Goal: Task Accomplishment & Management: Manage account settings

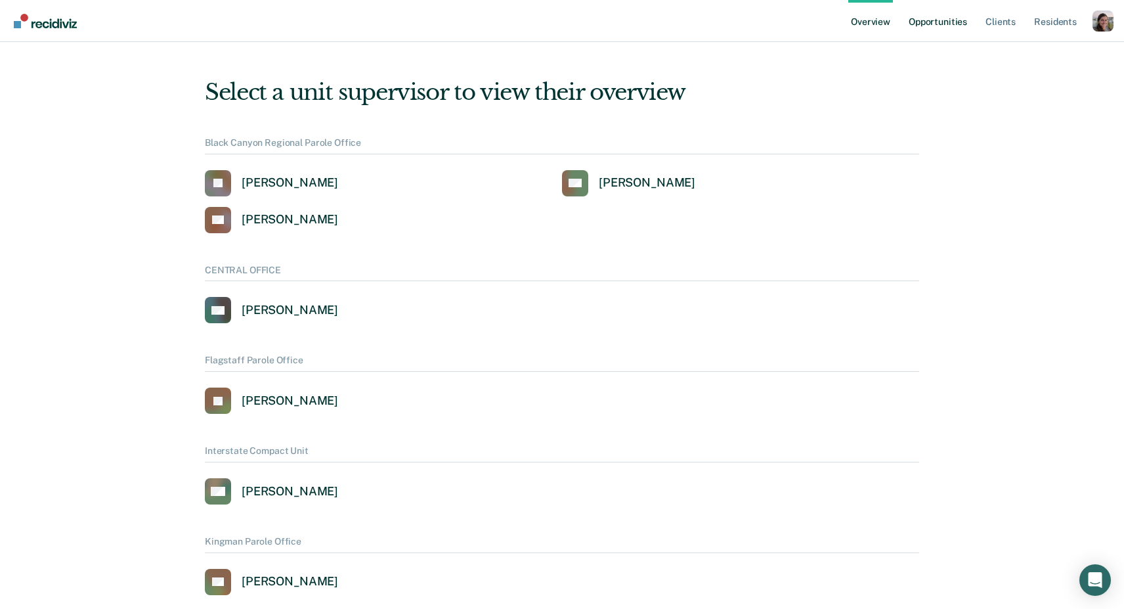
click at [932, 18] on link "Opportunities" at bounding box center [938, 21] width 64 height 42
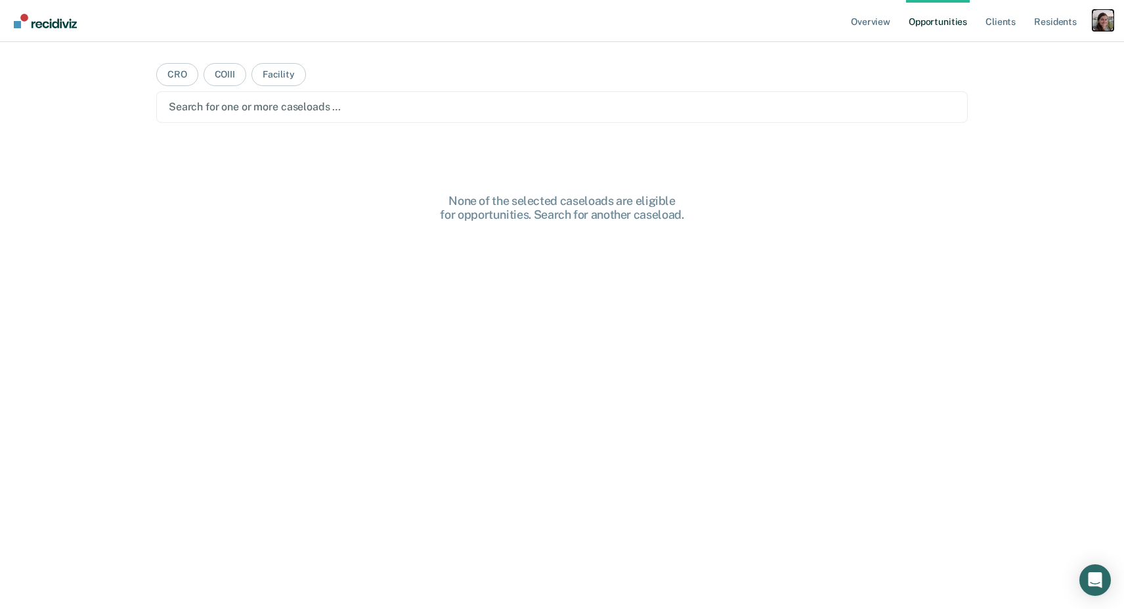
click at [1111, 15] on div "Profile dropdown button" at bounding box center [1102, 20] width 21 height 21
click at [1005, 54] on link "Profile" at bounding box center [1050, 53] width 106 height 11
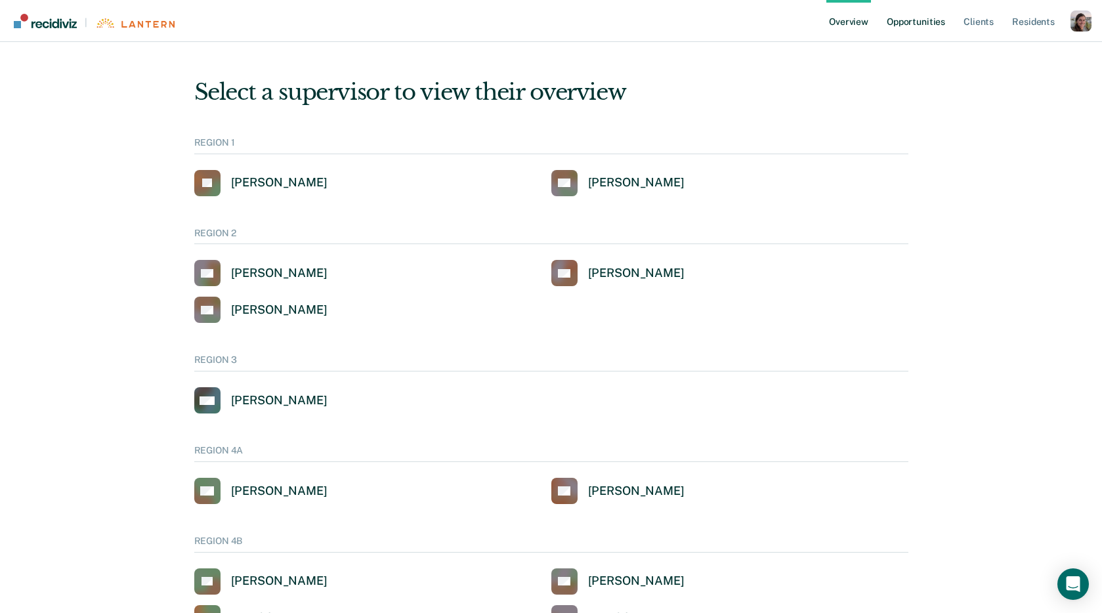
click at [925, 26] on link "Opportunities" at bounding box center [916, 21] width 64 height 42
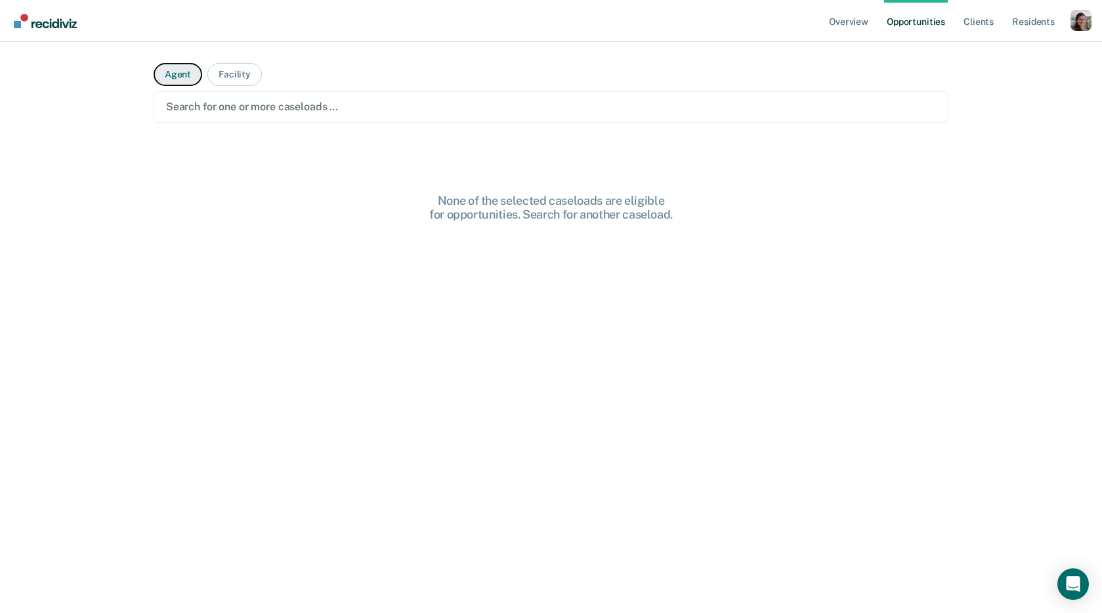
click at [175, 78] on button "Agent" at bounding box center [178, 74] width 49 height 23
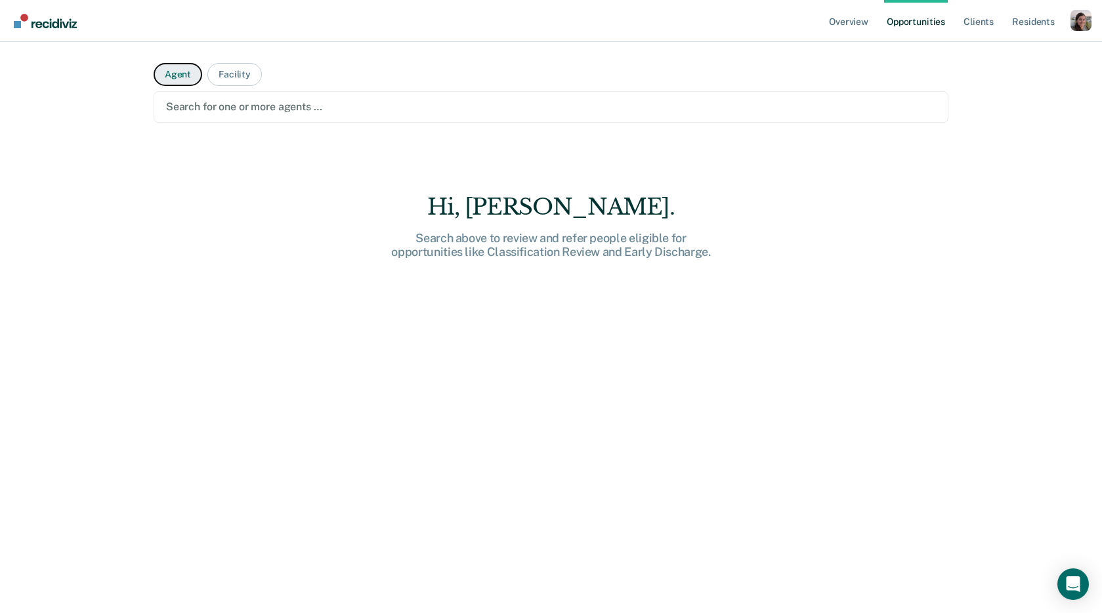
click at [175, 78] on button "Agent" at bounding box center [178, 74] width 49 height 23
click at [192, 107] on div at bounding box center [551, 106] width 770 height 15
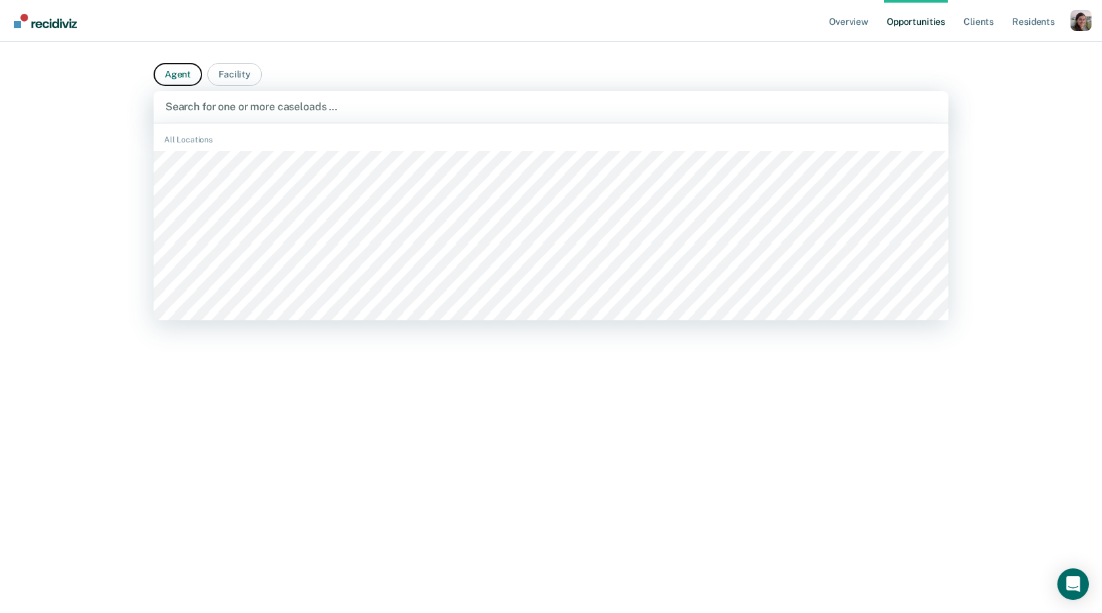
click at [169, 70] on button "Agent" at bounding box center [178, 74] width 49 height 23
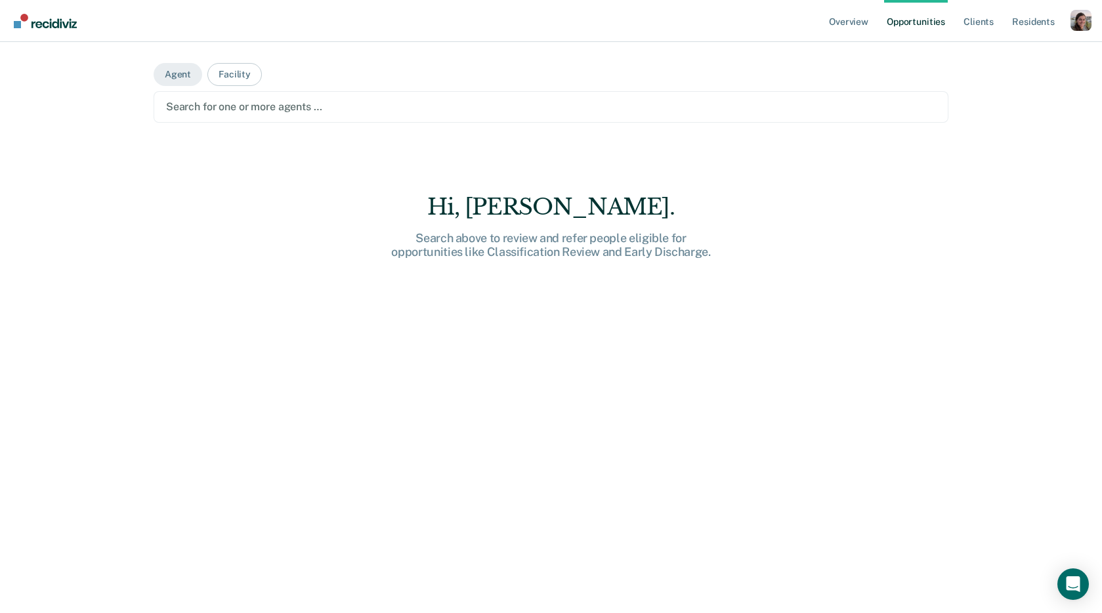
click at [188, 110] on div at bounding box center [551, 106] width 770 height 15
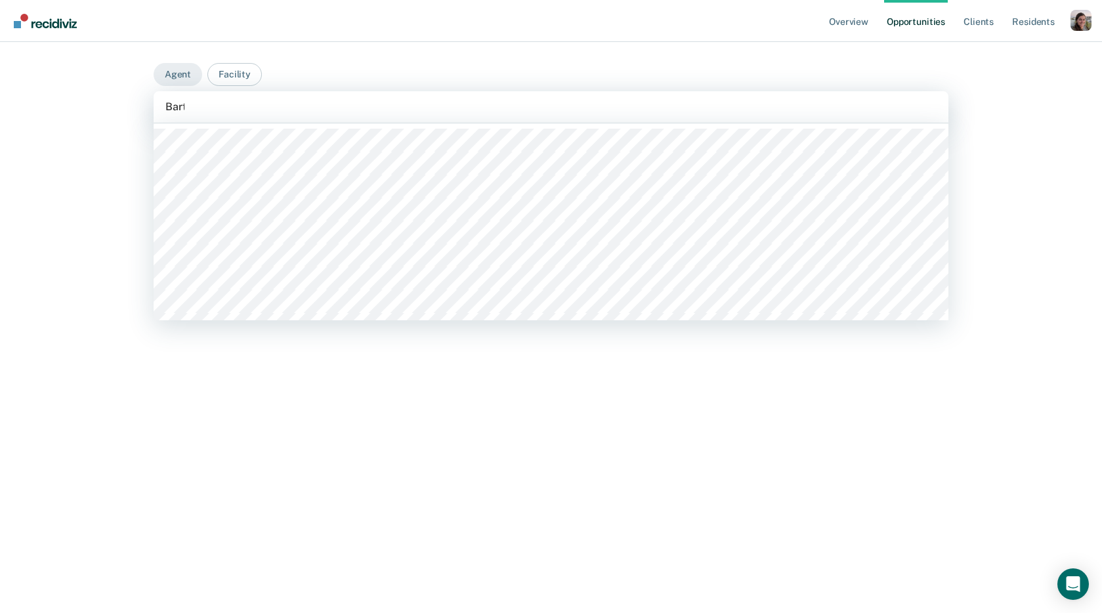
type input "[PERSON_NAME]"
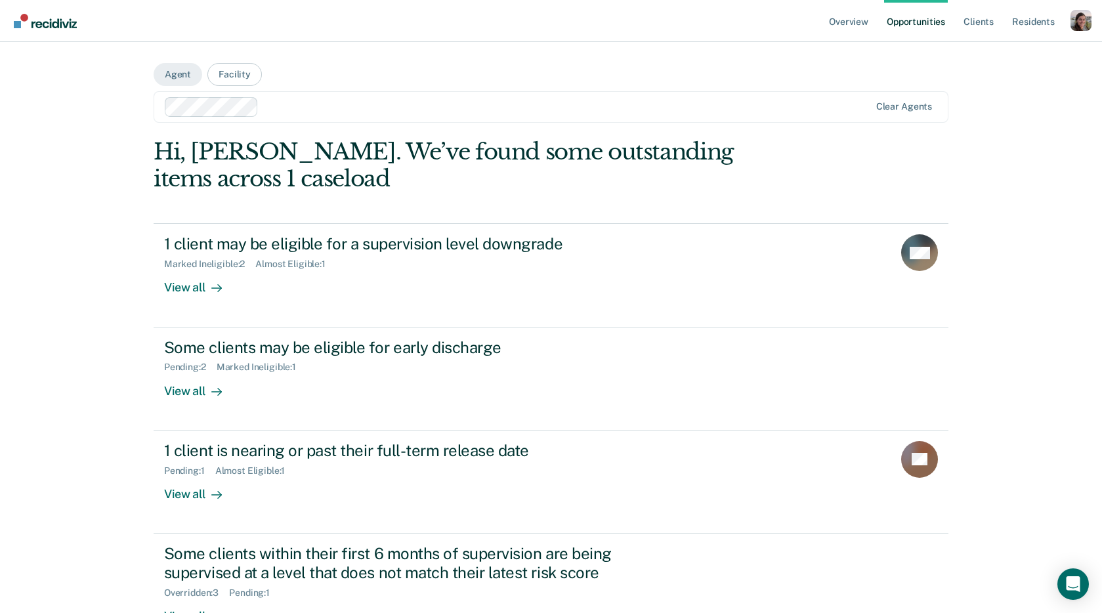
scroll to position [95, 0]
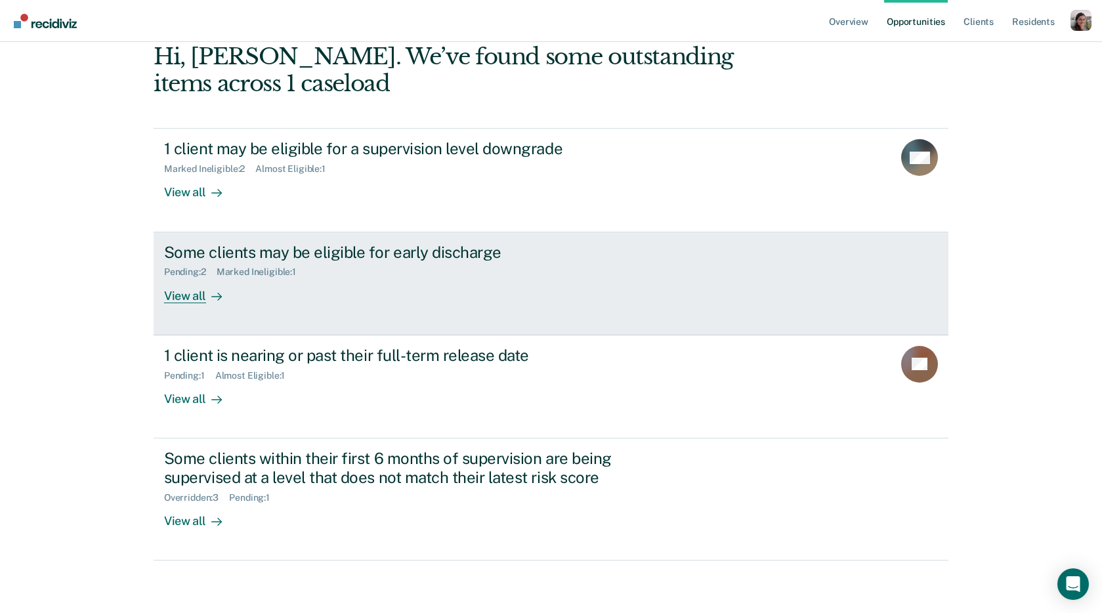
click at [206, 299] on div at bounding box center [214, 295] width 16 height 15
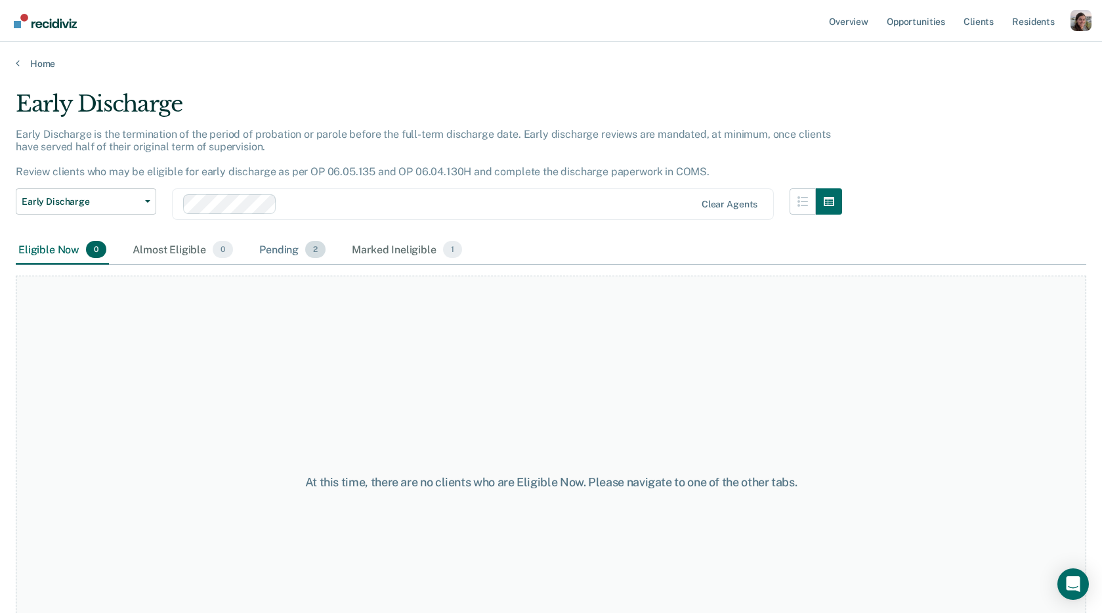
click at [292, 252] on div "Pending 2" at bounding box center [293, 250] width 72 height 29
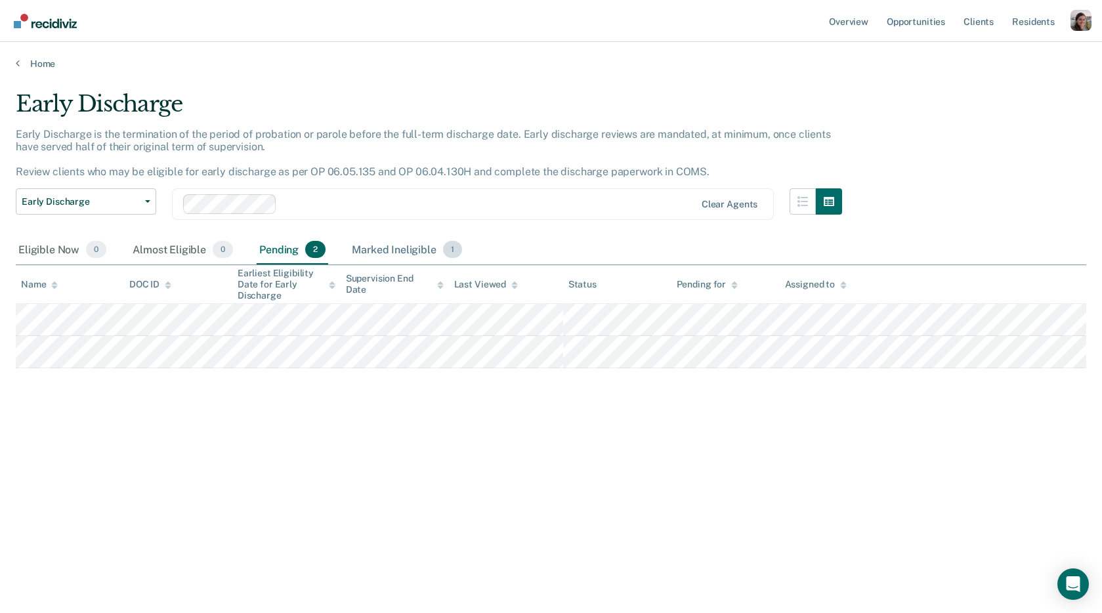
click at [417, 249] on div "Marked Ineligible 1" at bounding box center [407, 250] width 116 height 29
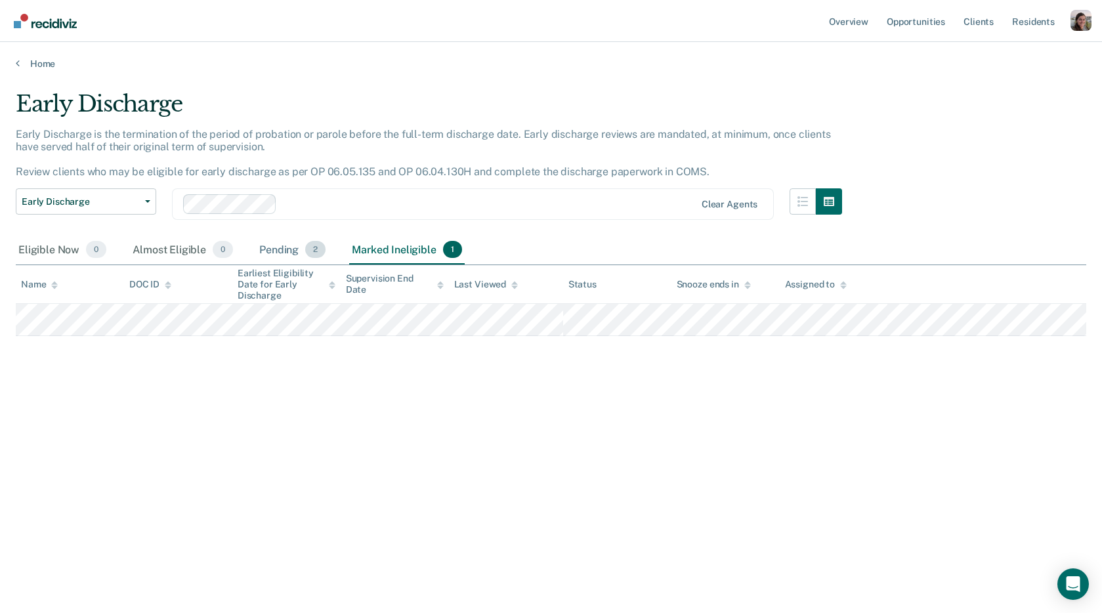
click at [275, 247] on div "Pending 2" at bounding box center [293, 250] width 72 height 29
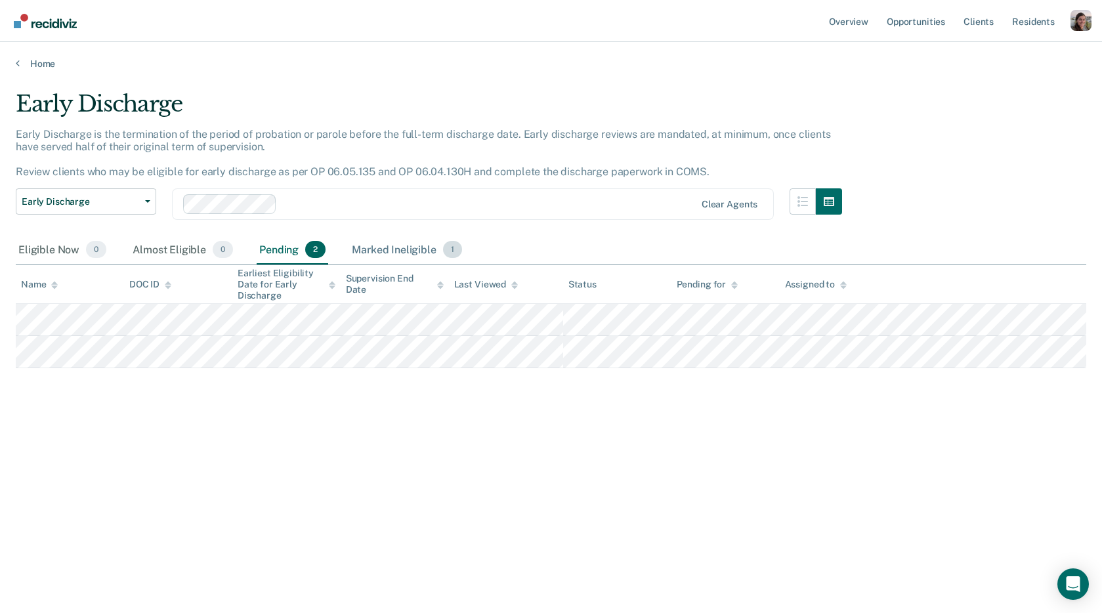
click at [377, 247] on div "Marked Ineligible 1" at bounding box center [407, 250] width 116 height 29
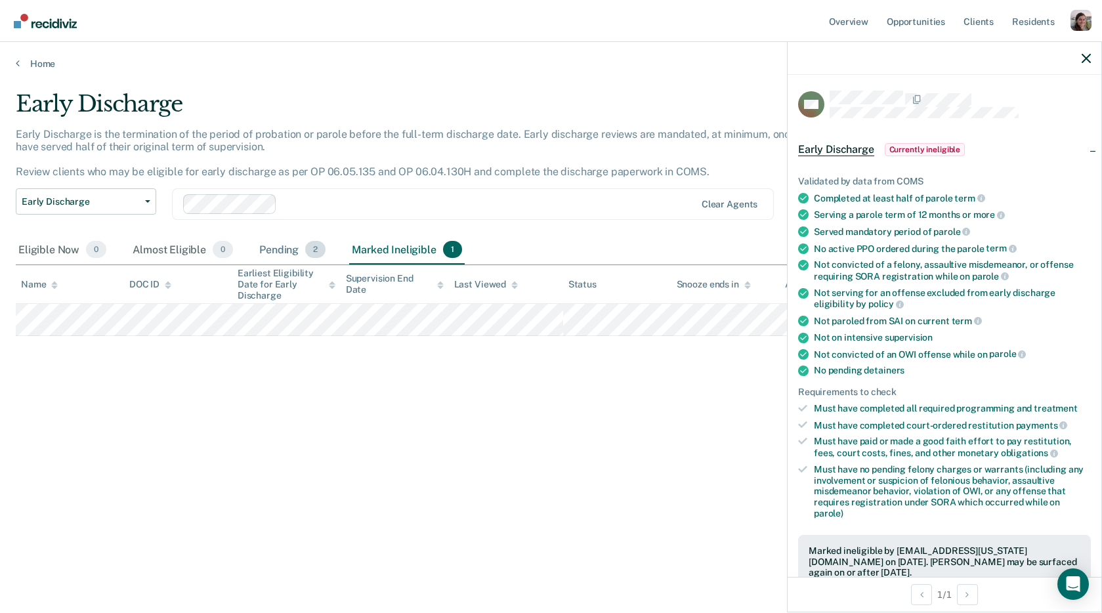
click at [273, 251] on div "Pending 2" at bounding box center [293, 250] width 72 height 29
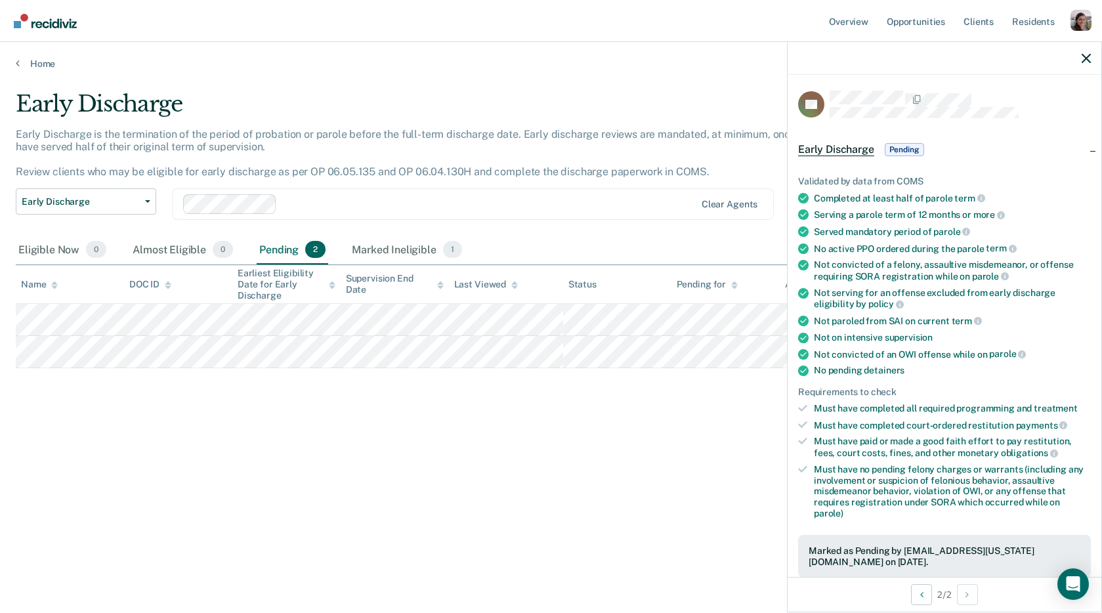
scroll to position [25, 0]
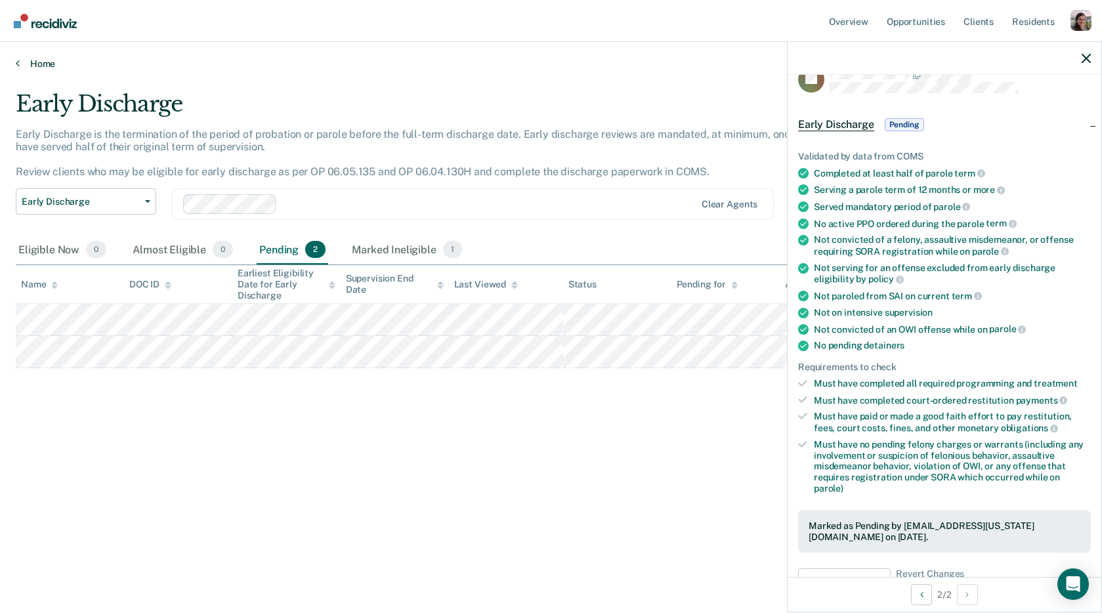
click at [18, 67] on icon at bounding box center [18, 63] width 4 height 11
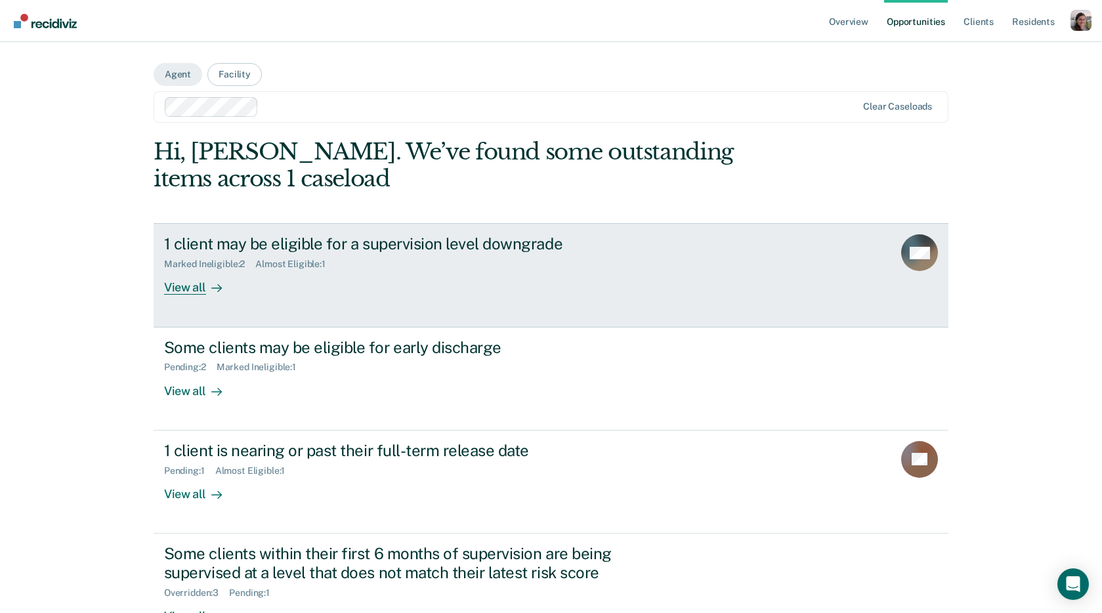
scroll to position [95, 0]
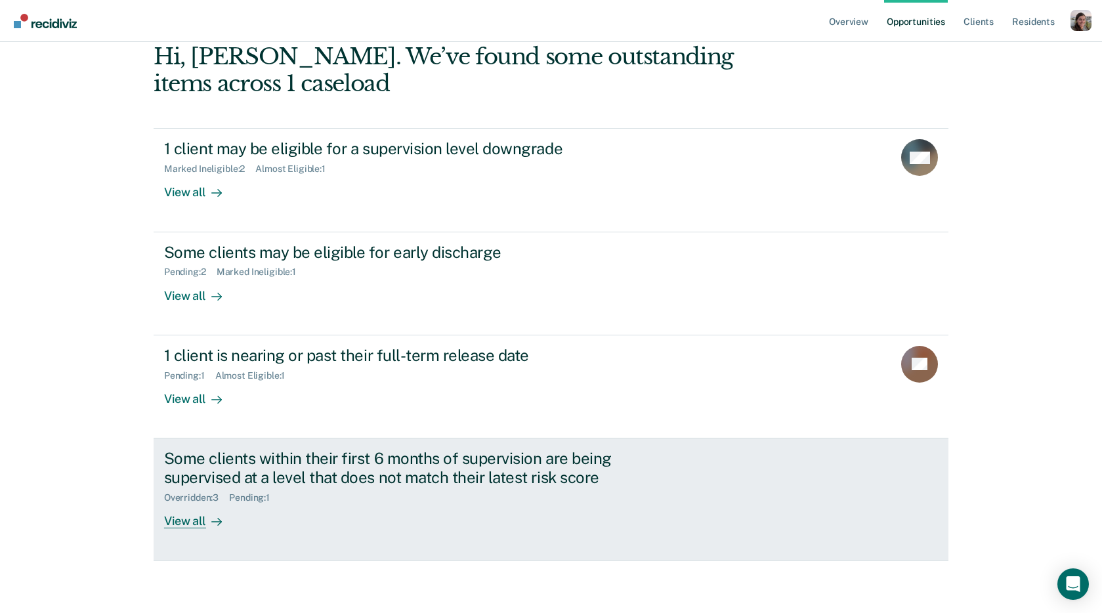
click at [207, 519] on div at bounding box center [214, 520] width 16 height 15
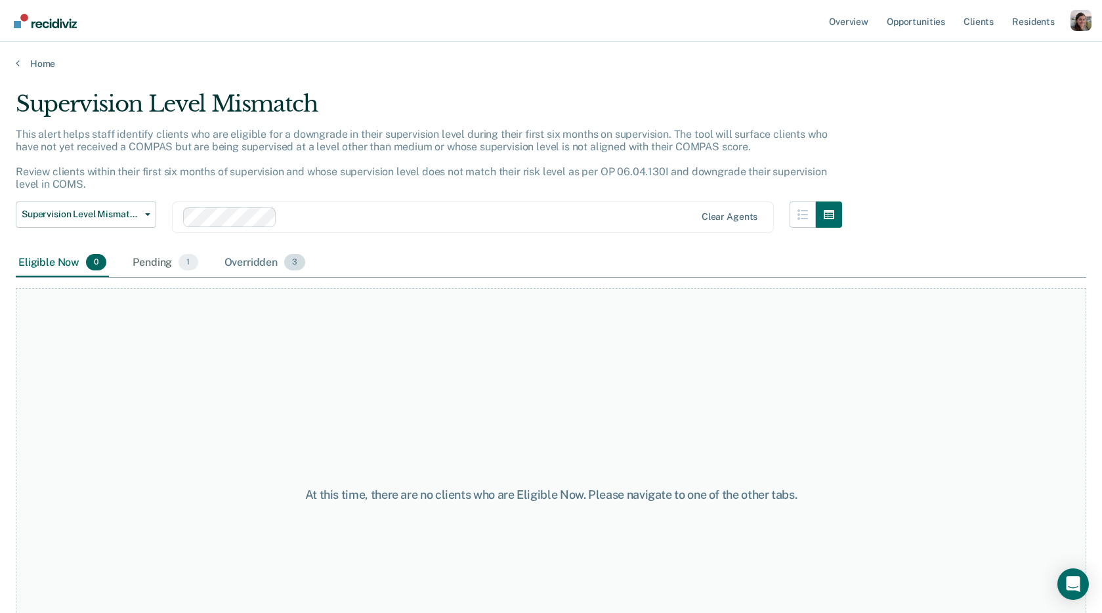
click at [251, 261] on div "Overridden 3" at bounding box center [265, 263] width 87 height 29
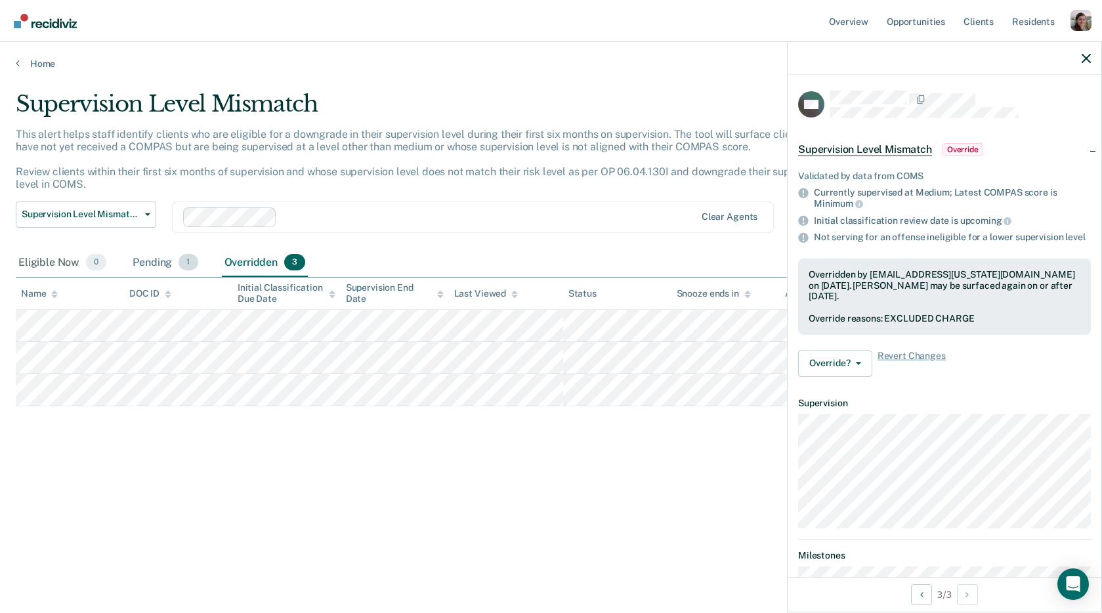
click at [152, 259] on div "Pending 1" at bounding box center [165, 263] width 70 height 29
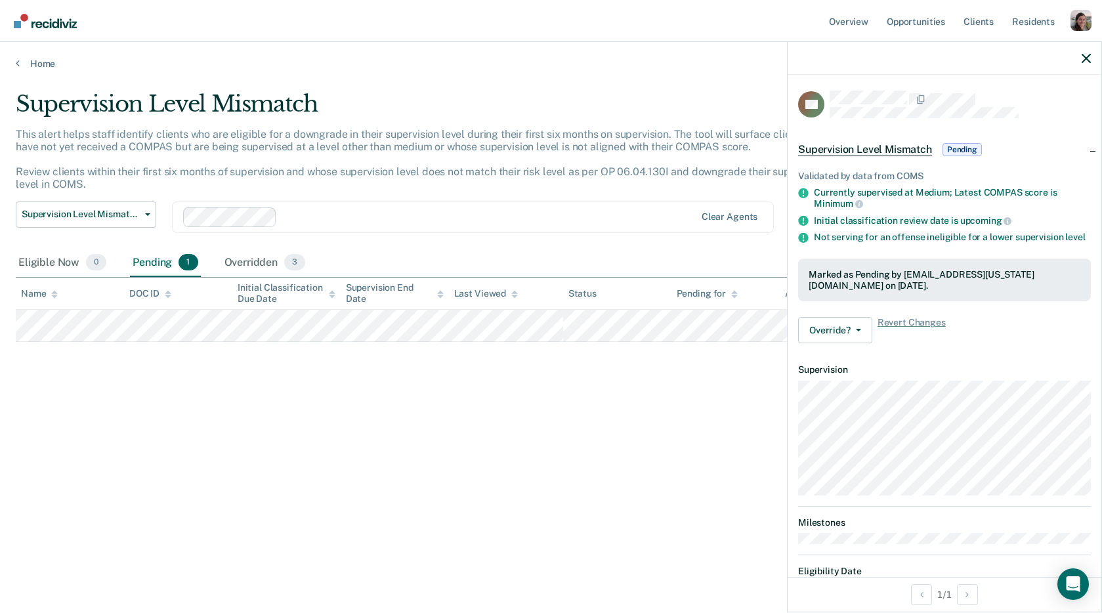
scroll to position [41, 0]
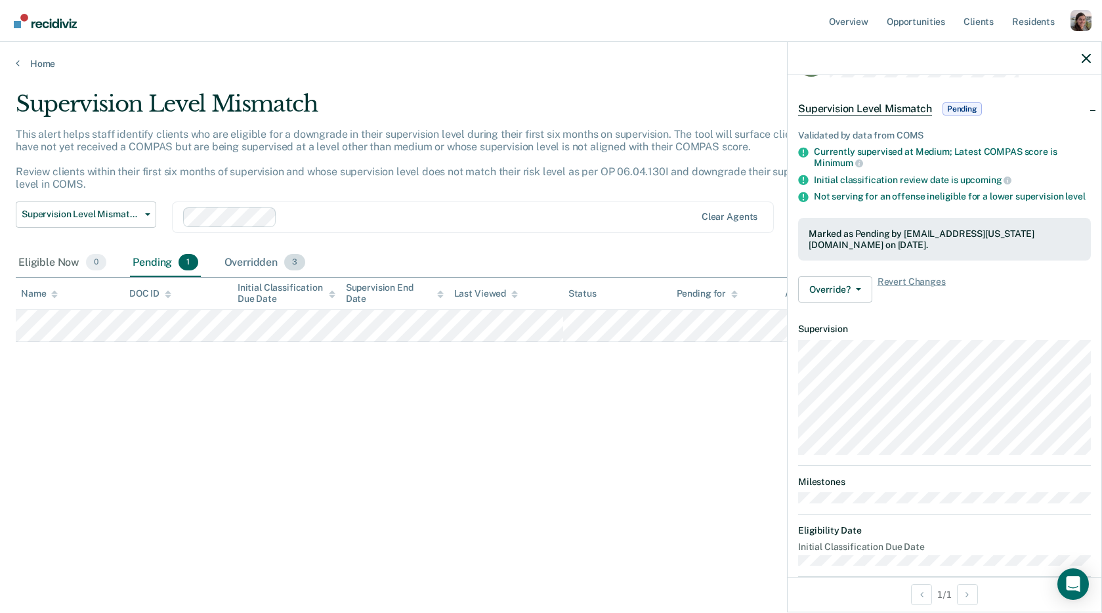
click at [247, 259] on div "Overridden 3" at bounding box center [265, 263] width 87 height 29
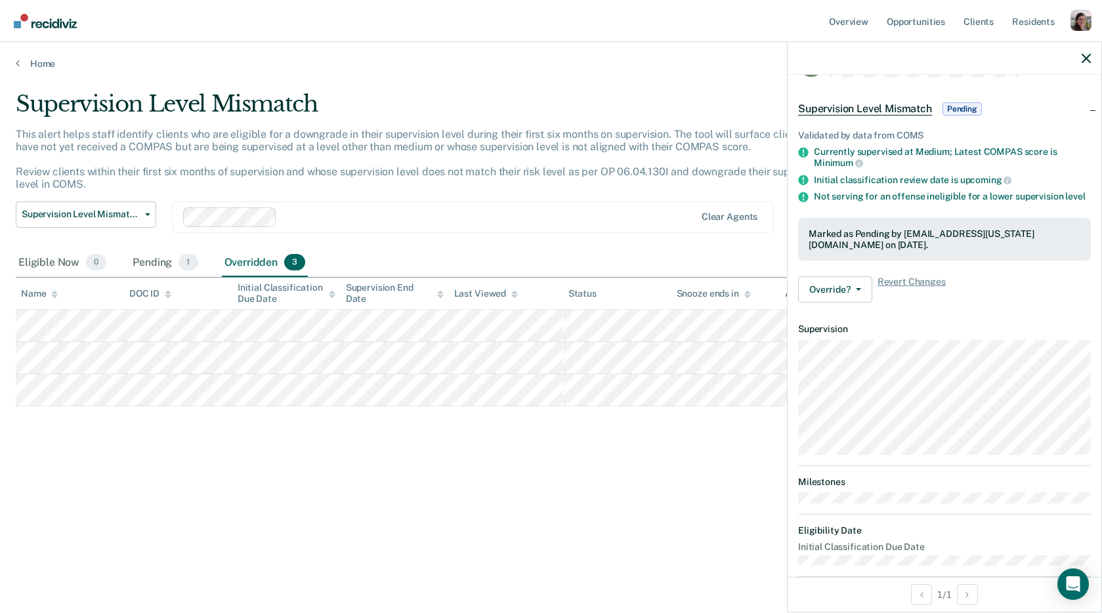
scroll to position [117, 0]
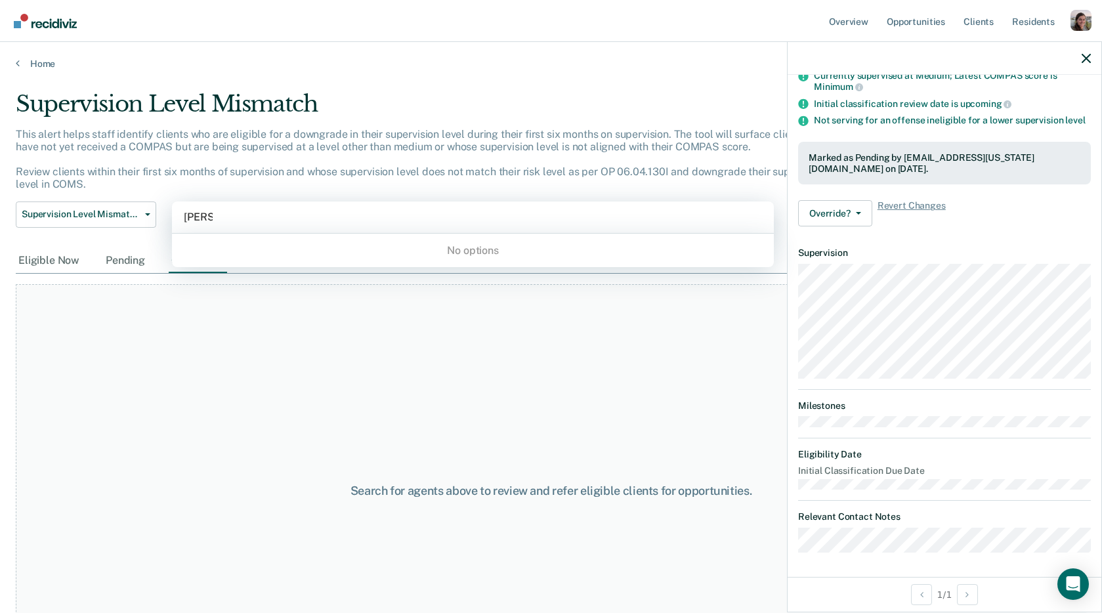
type input "[PERSON_NAME]"
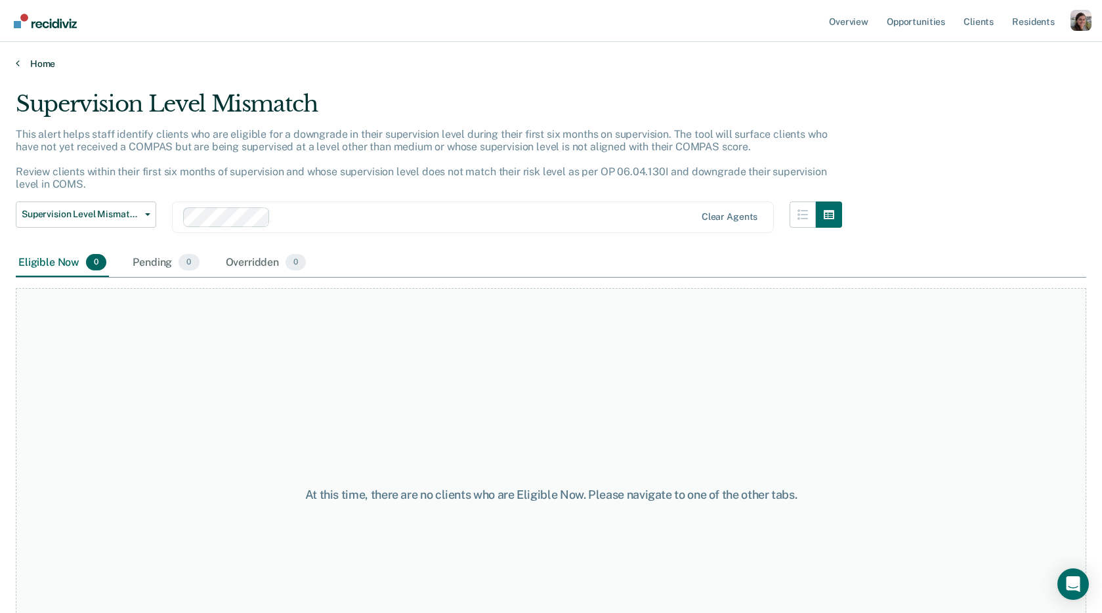
click at [18, 66] on icon at bounding box center [18, 63] width 4 height 11
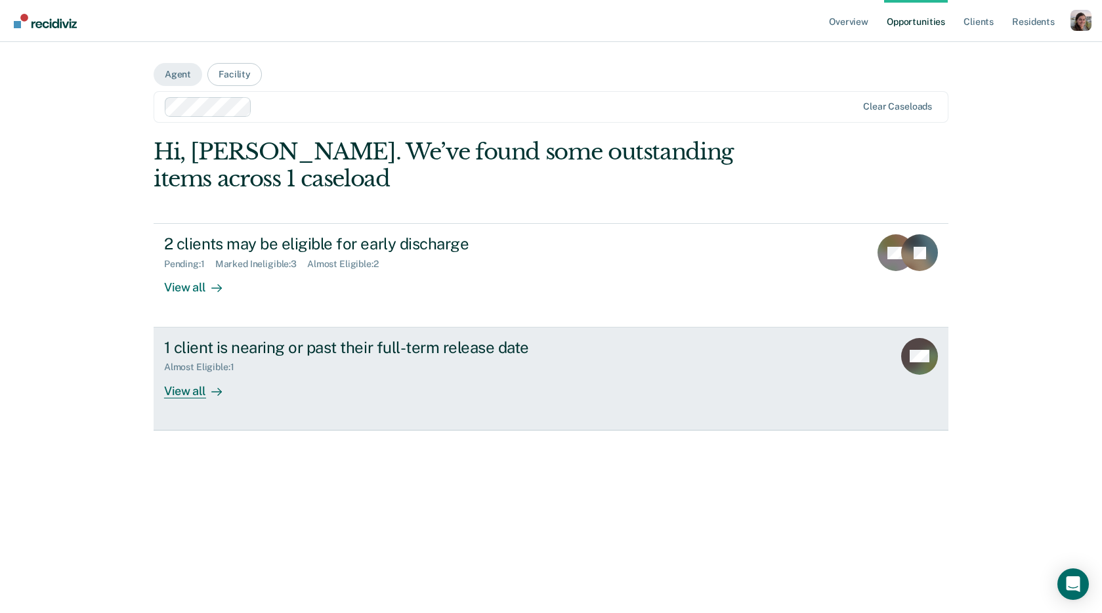
click at [194, 396] on div "View all" at bounding box center [201, 386] width 74 height 26
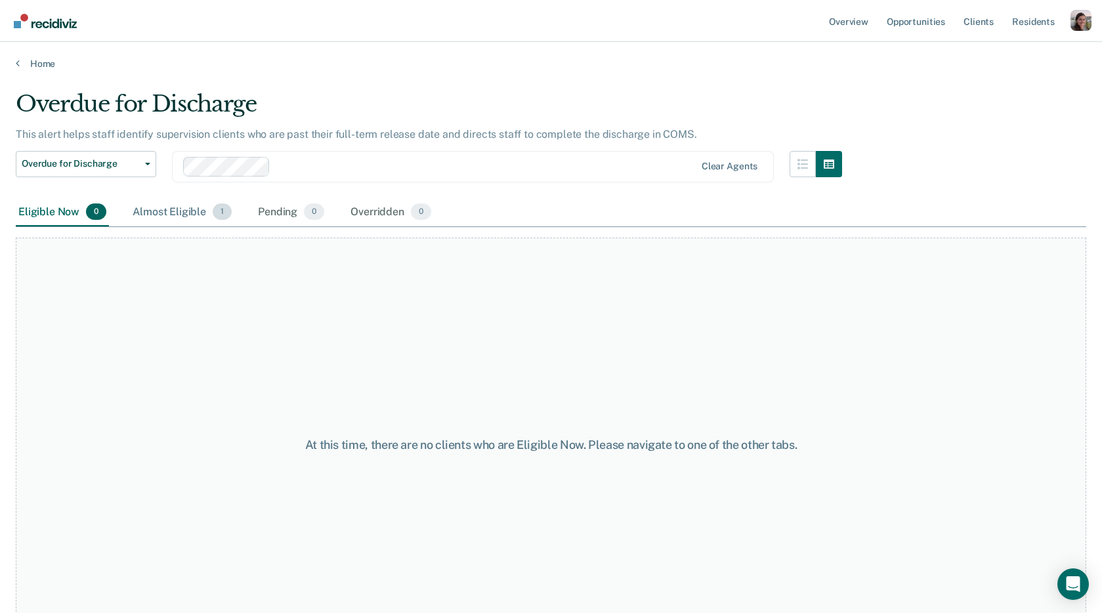
click at [188, 215] on div "Almost Eligible 1" at bounding box center [182, 212] width 104 height 29
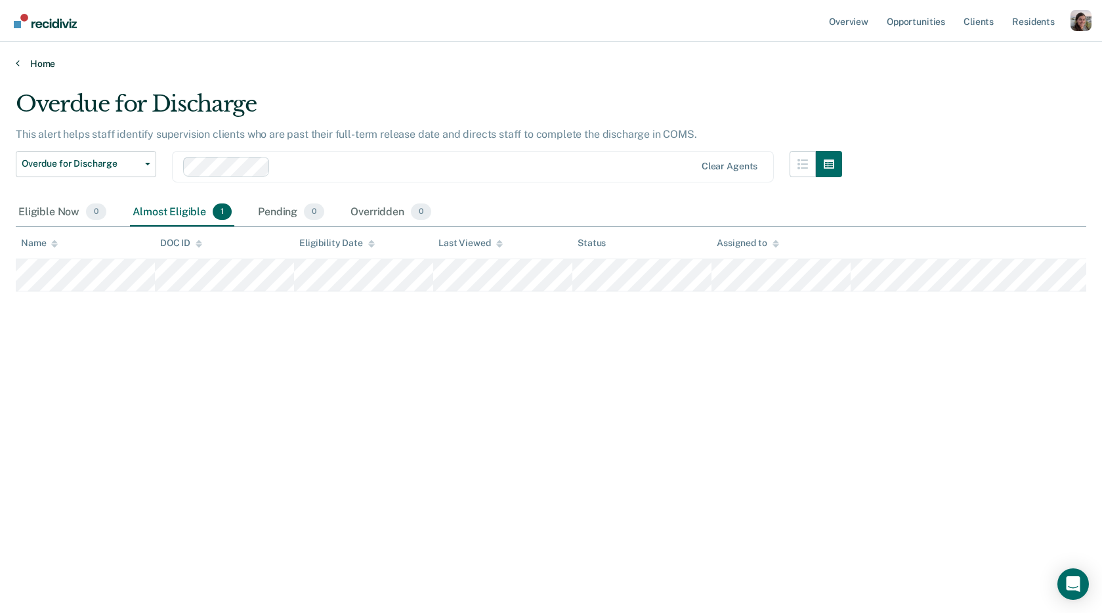
click at [17, 65] on icon at bounding box center [18, 63] width 4 height 11
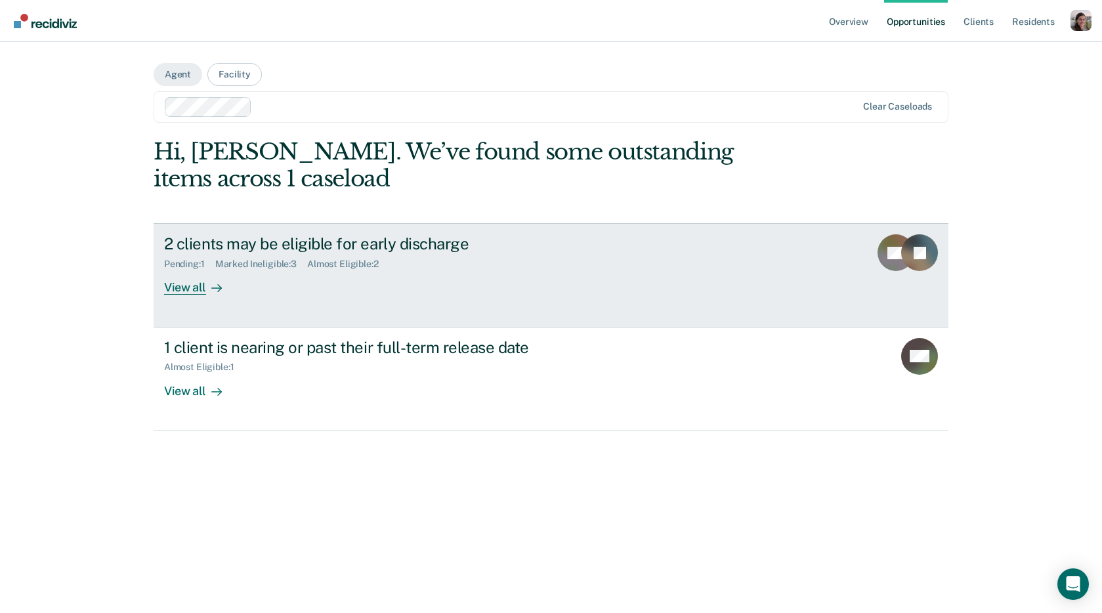
click at [219, 285] on icon at bounding box center [216, 288] width 11 height 11
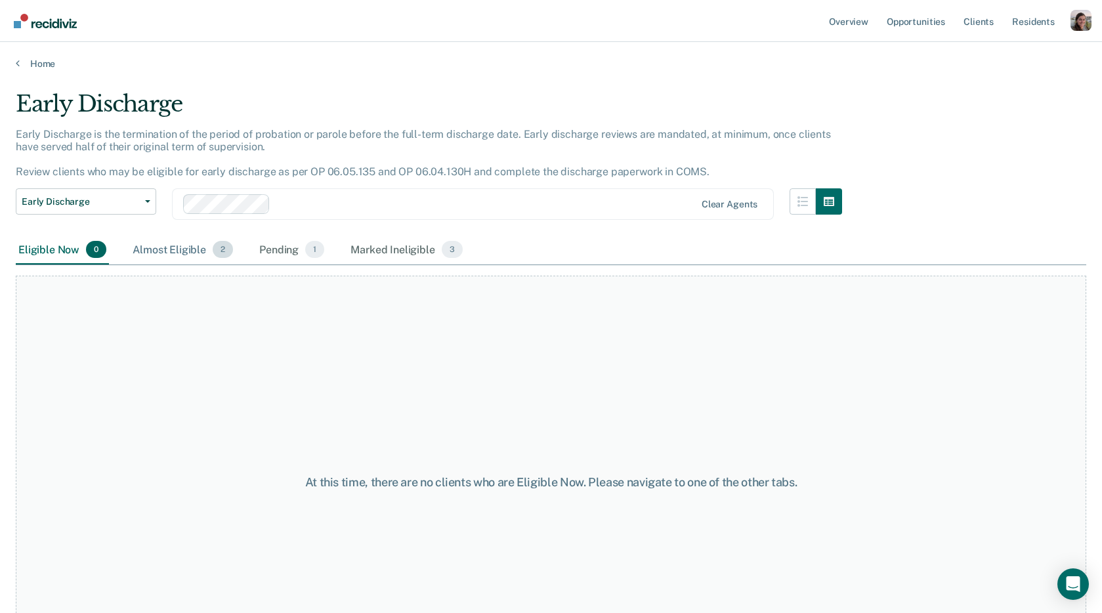
click at [191, 247] on div "Almost Eligible 2" at bounding box center [183, 250] width 106 height 29
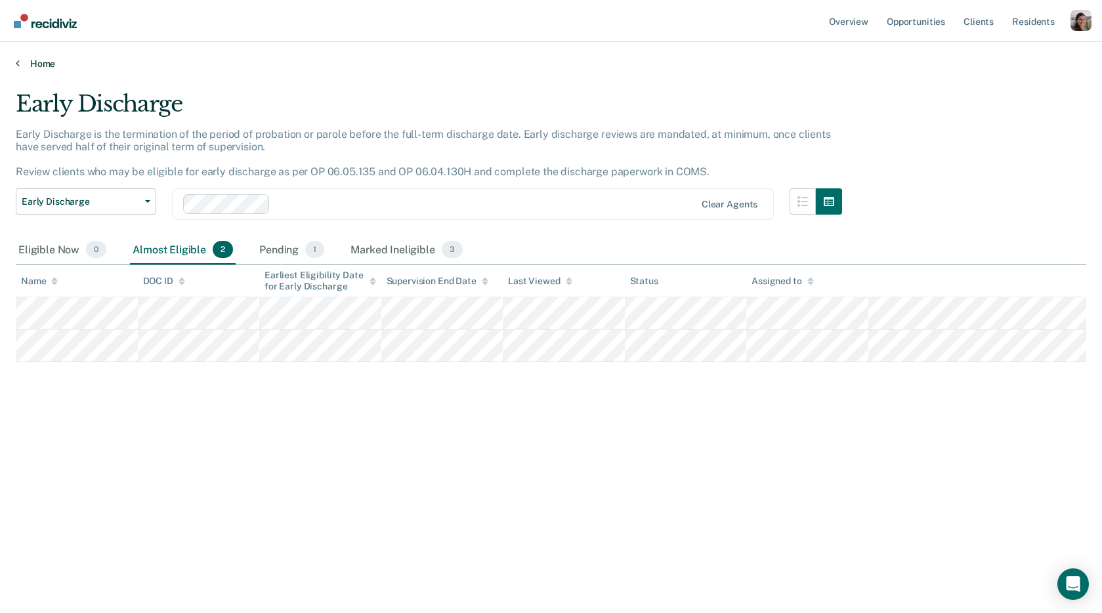
click at [22, 66] on link "Home" at bounding box center [551, 64] width 1071 height 12
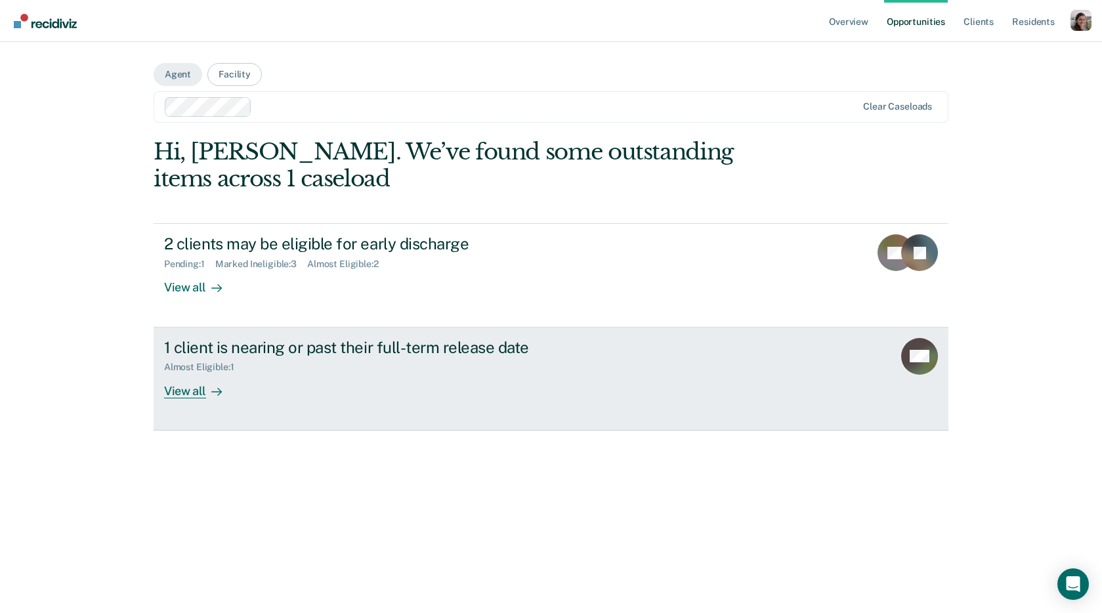
click at [207, 398] on link "1 client is nearing or past their full-term release date Almost Eligible : 1 Vi…" at bounding box center [551, 379] width 795 height 103
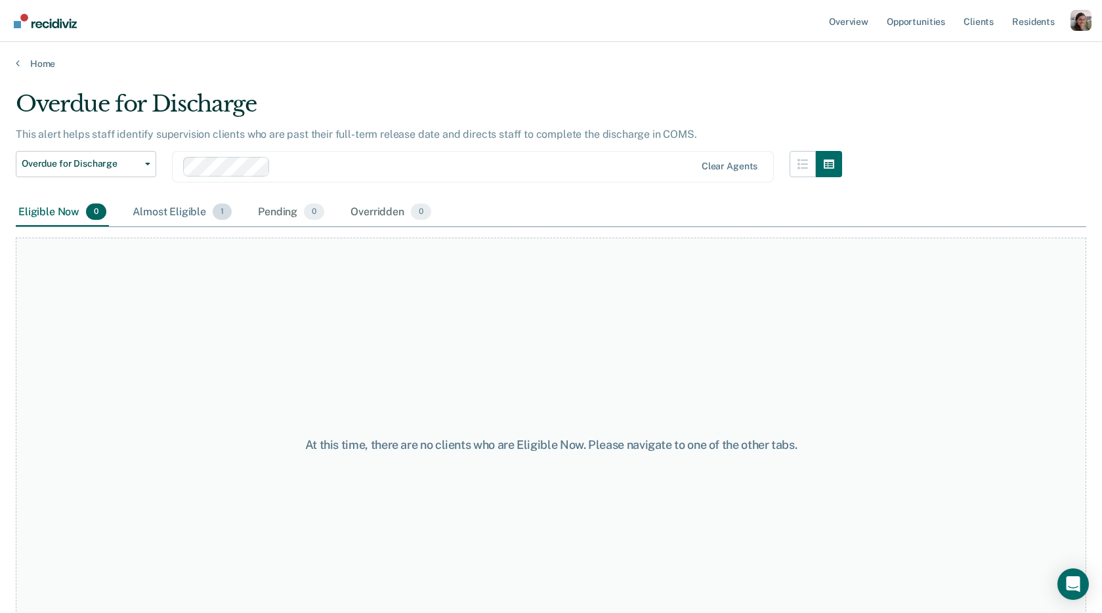
click at [187, 212] on div "Almost Eligible 1" at bounding box center [182, 212] width 104 height 29
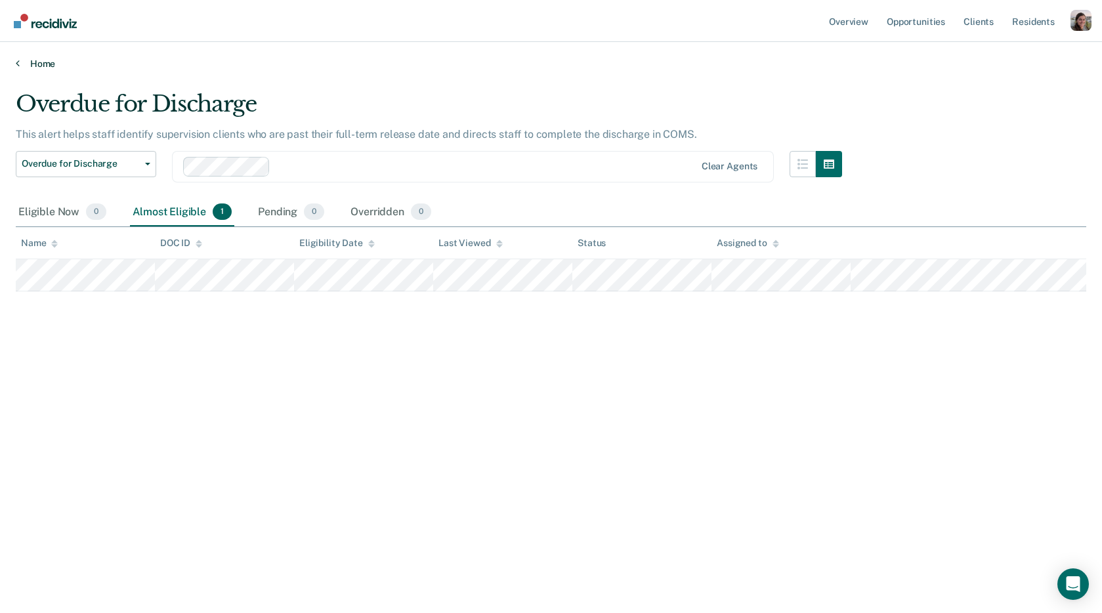
click at [17, 62] on icon at bounding box center [18, 63] width 4 height 11
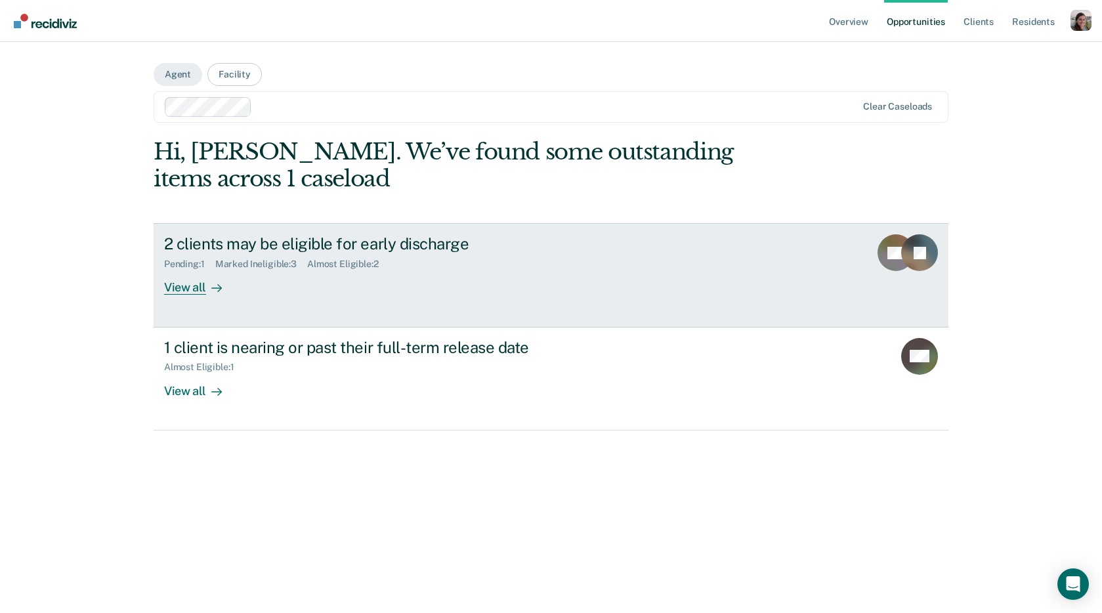
click at [206, 288] on div at bounding box center [214, 287] width 16 height 15
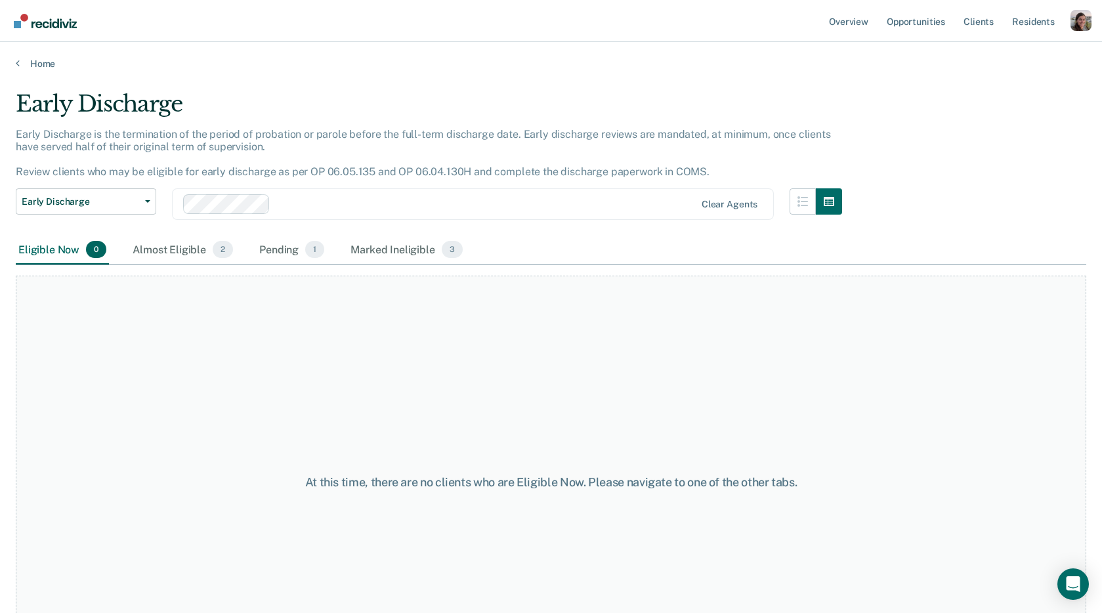
click at [179, 230] on div "Early Discharge Classification Review Early Discharge Minimum Telephone Reporti…" at bounding box center [429, 211] width 826 height 47
click at [179, 255] on div "Almost Eligible 2" at bounding box center [183, 250] width 106 height 29
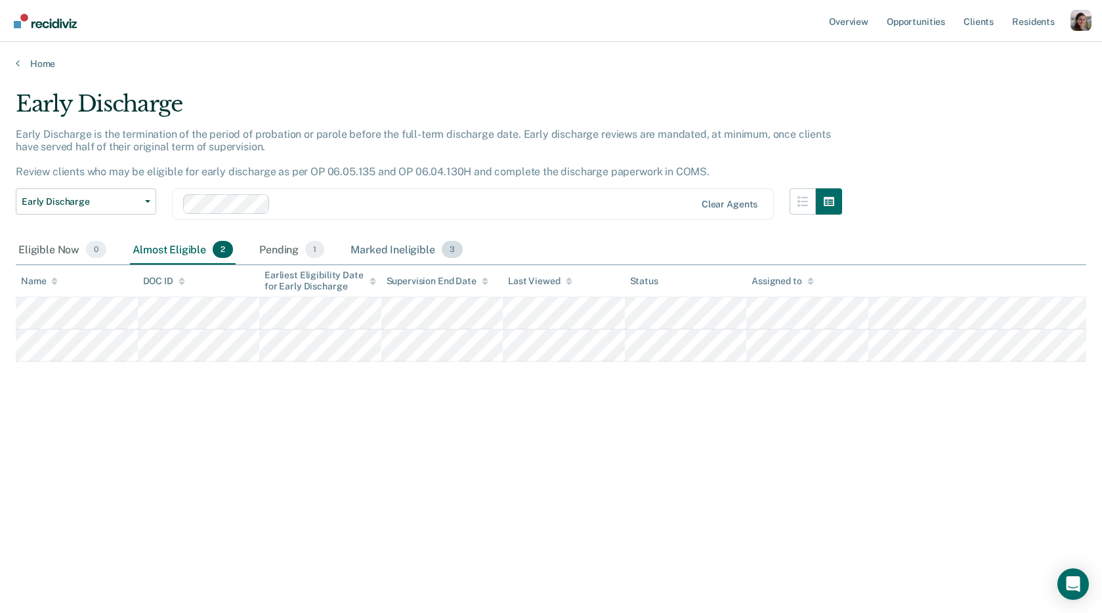
click at [383, 252] on div "Marked Ineligible 3" at bounding box center [407, 250] width 118 height 29
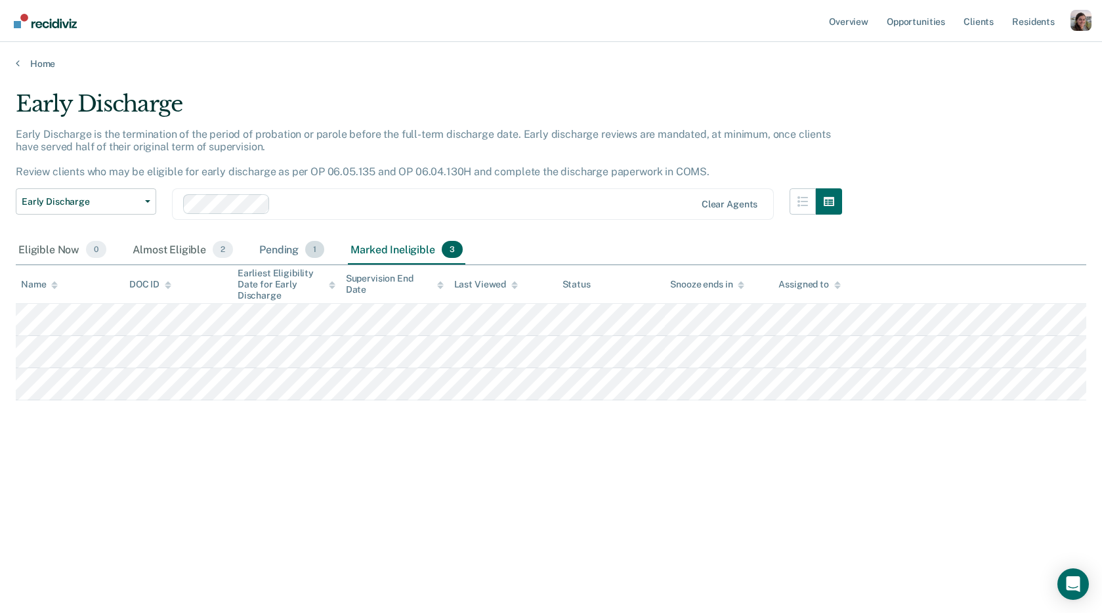
click at [268, 251] on div "Pending 1" at bounding box center [292, 250] width 70 height 29
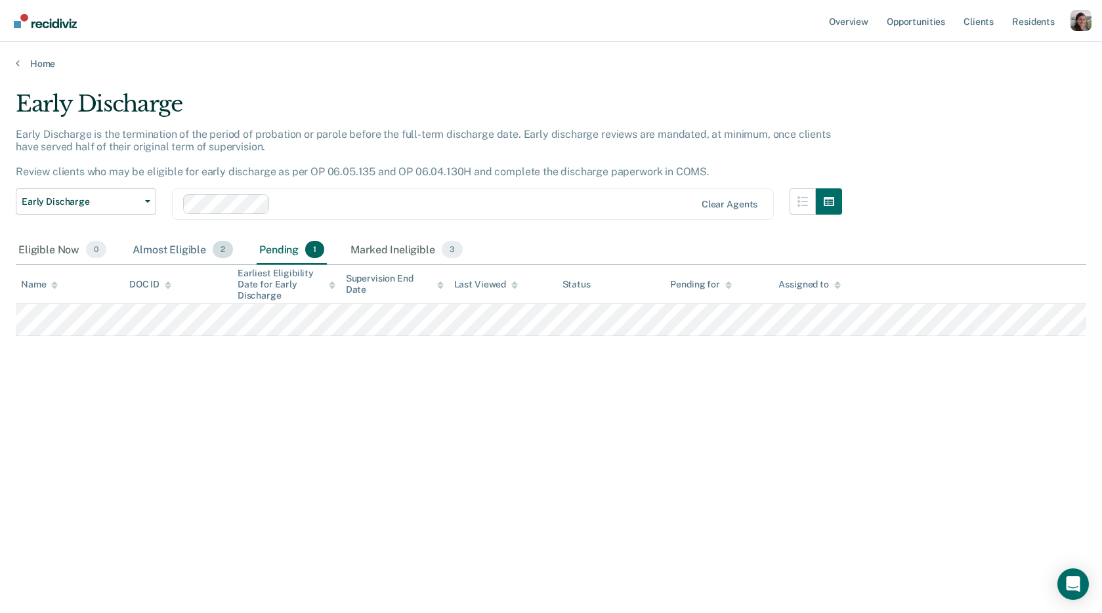
click at [145, 247] on div "Almost Eligible 2" at bounding box center [183, 250] width 106 height 29
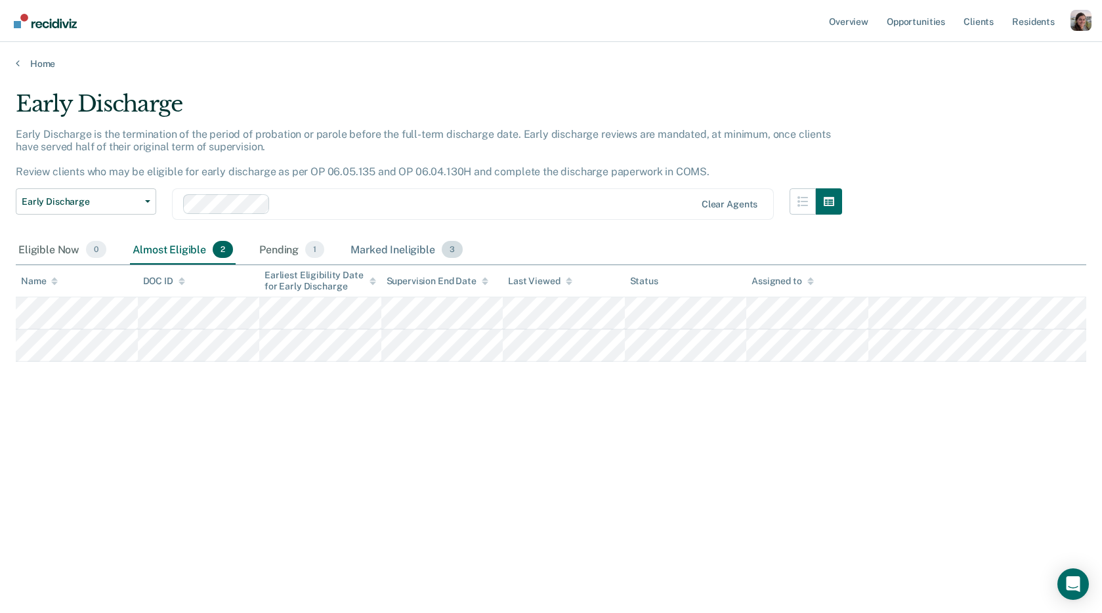
click at [368, 242] on div "Marked Ineligible 3" at bounding box center [407, 250] width 118 height 29
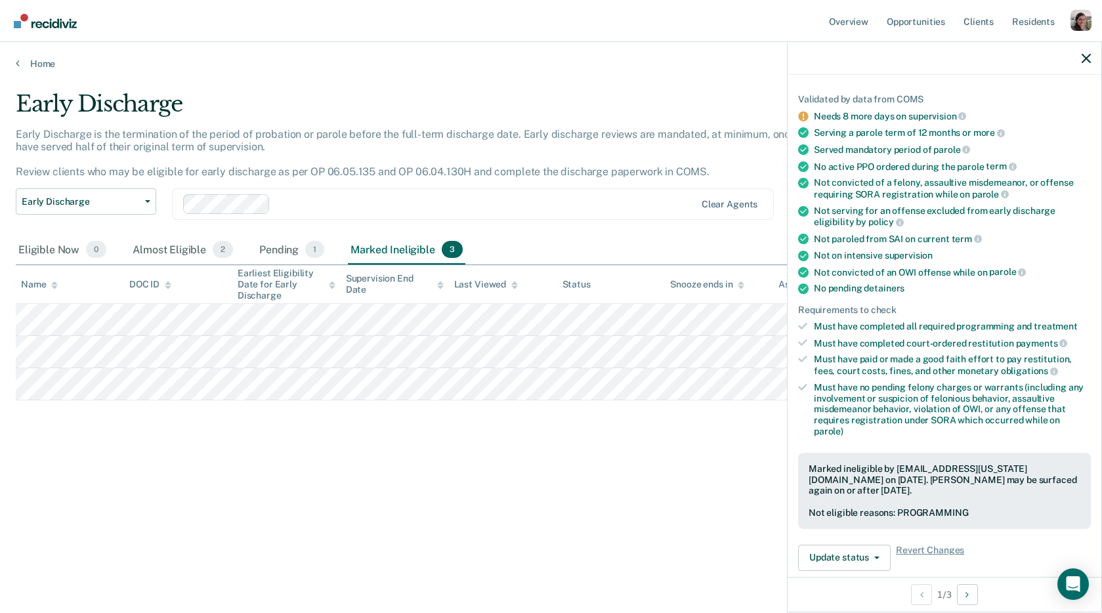
scroll to position [87, 0]
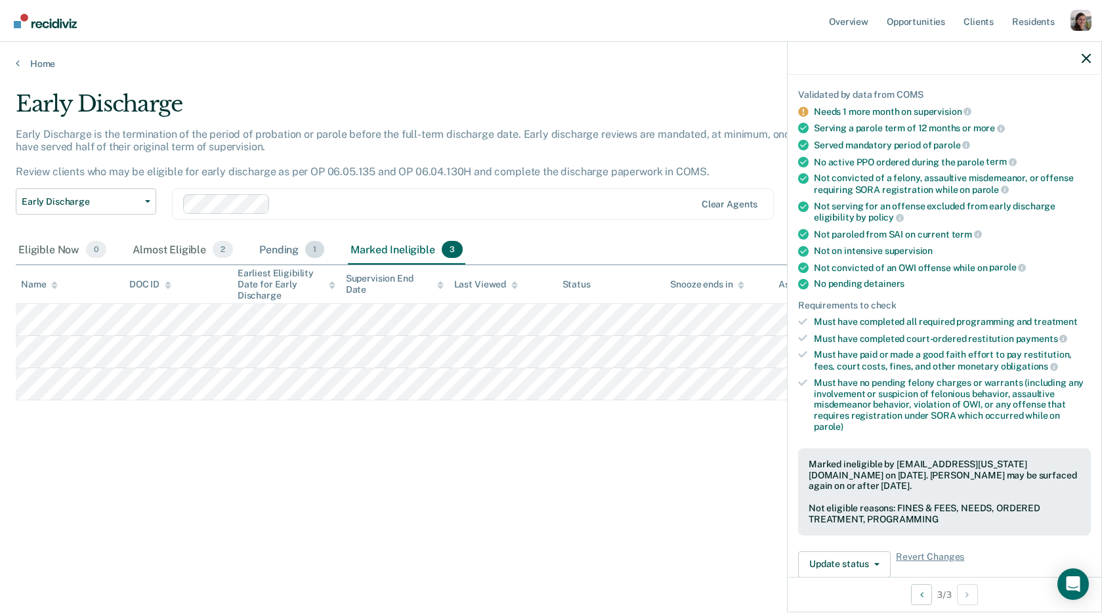
click at [282, 240] on div "Pending 1" at bounding box center [292, 250] width 70 height 29
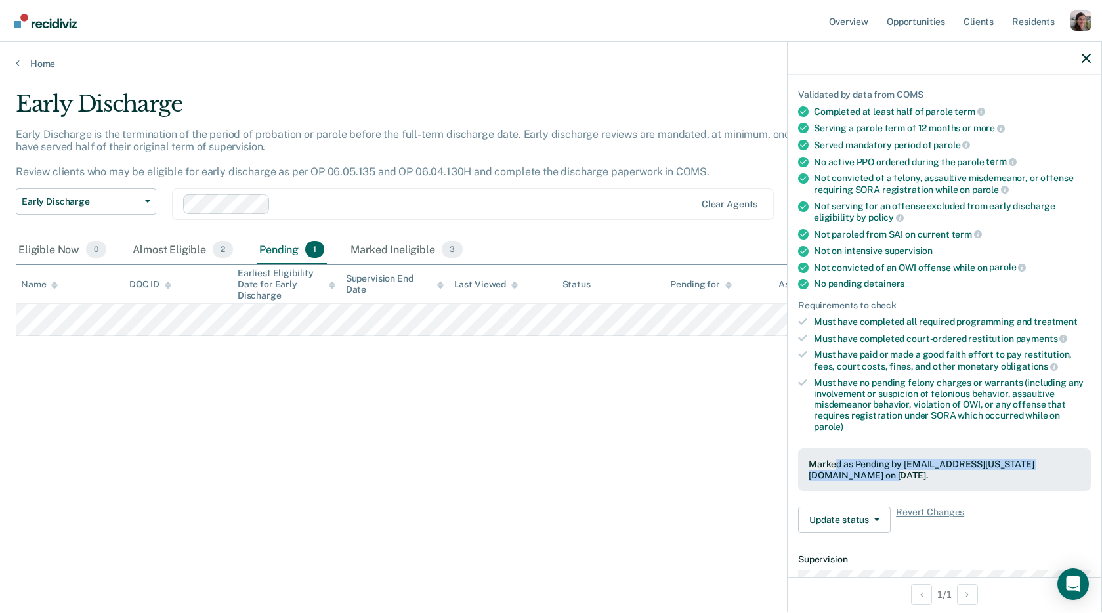
drag, startPoint x: 835, startPoint y: 444, endPoint x: 848, endPoint y: 461, distance: 22.1
click at [848, 461] on div "Marked as Pending by [EMAIL_ADDRESS][US_STATE][DOMAIN_NAME] on [DATE]." at bounding box center [945, 470] width 272 height 22
click at [24, 58] on link "Home" at bounding box center [551, 64] width 1071 height 12
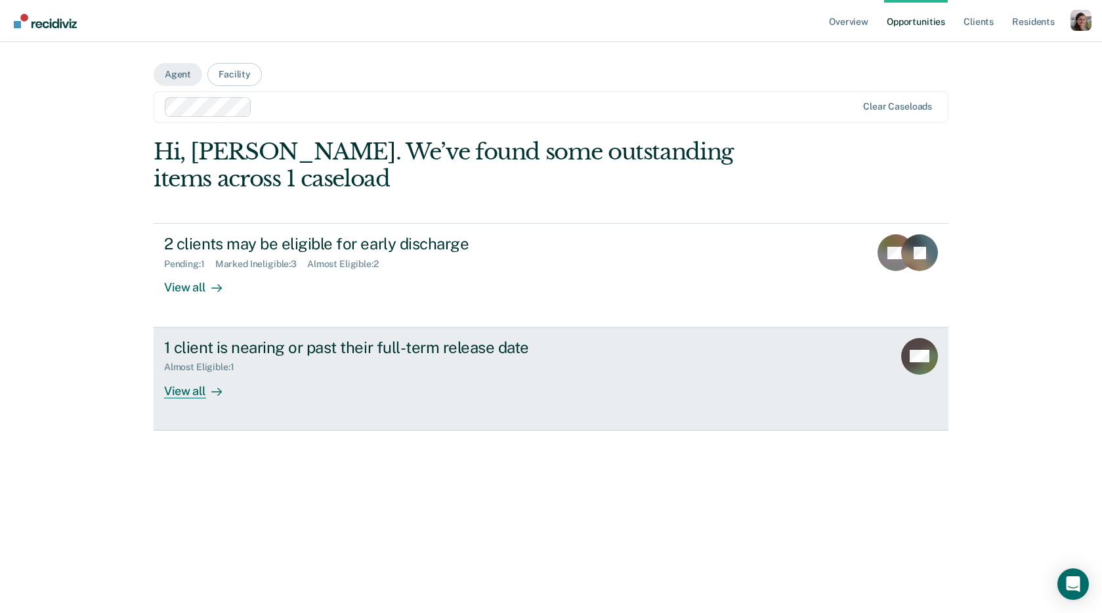
click at [200, 396] on div "View all" at bounding box center [201, 386] width 74 height 26
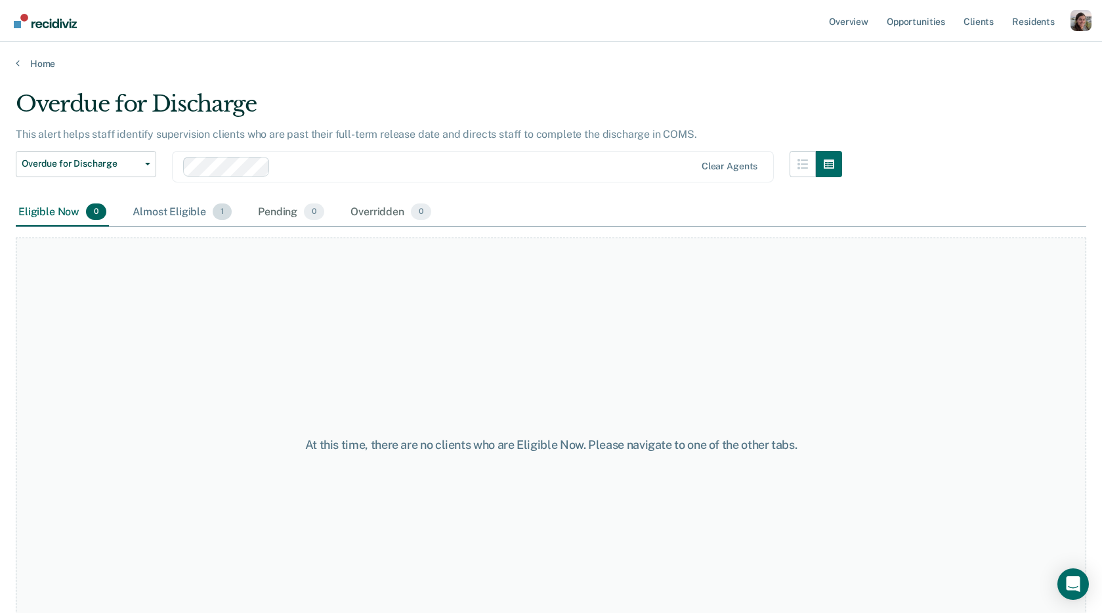
click at [176, 217] on div "Almost Eligible 1" at bounding box center [182, 212] width 104 height 29
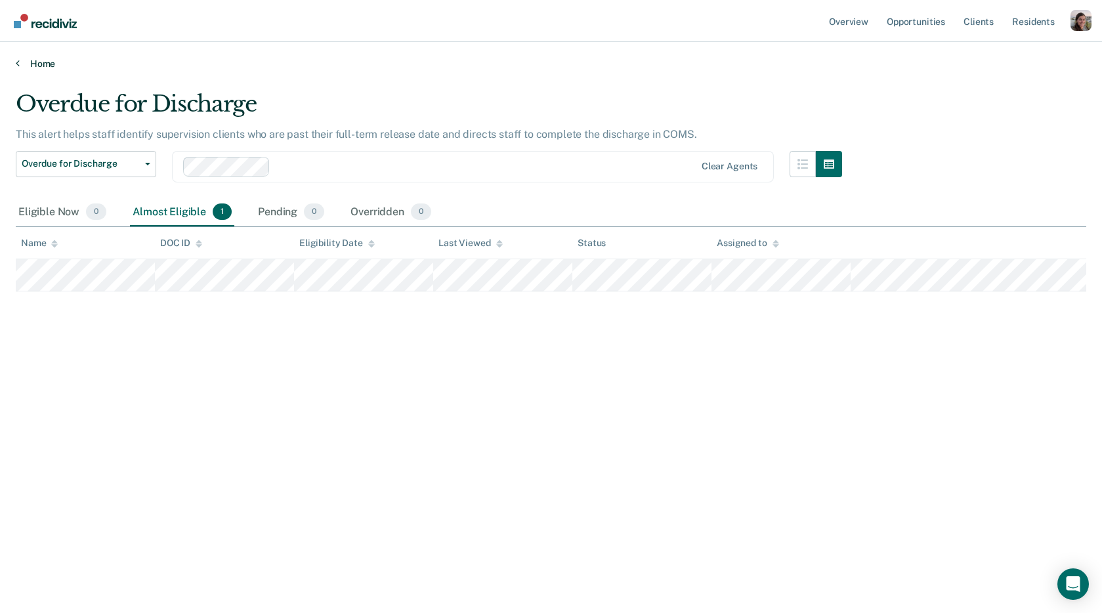
click at [19, 63] on icon at bounding box center [18, 63] width 4 height 11
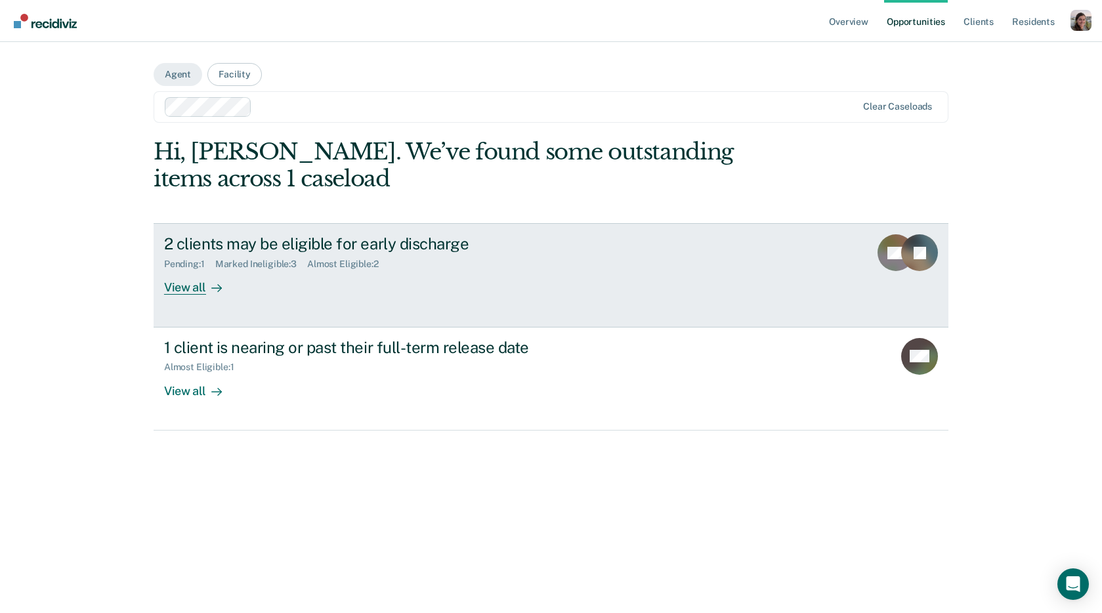
click at [212, 290] on icon at bounding box center [216, 288] width 11 height 11
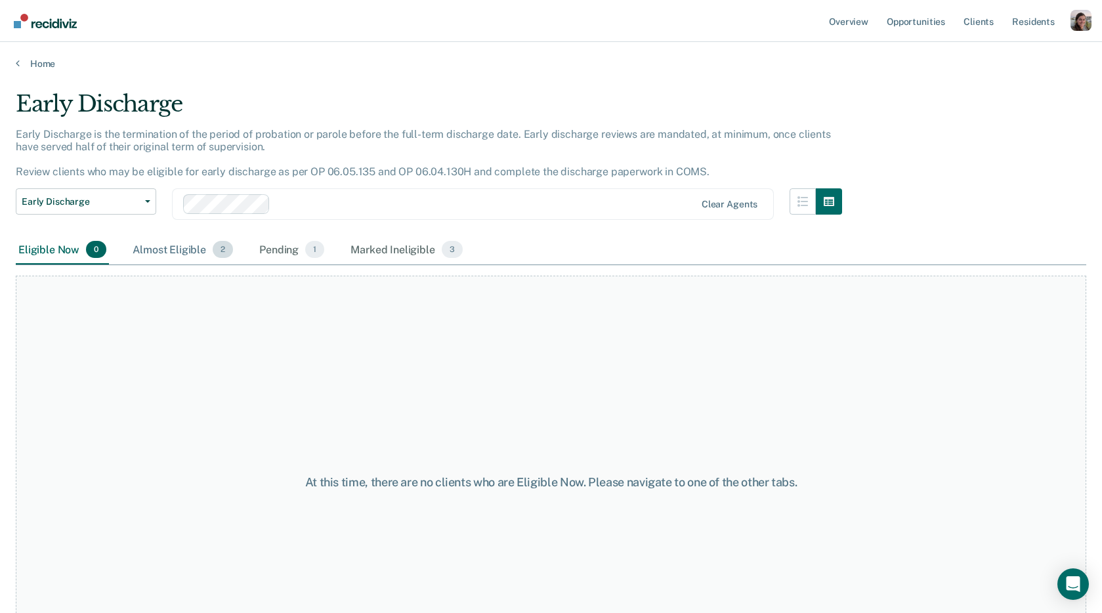
click at [195, 251] on div "Almost Eligible 2" at bounding box center [183, 250] width 106 height 29
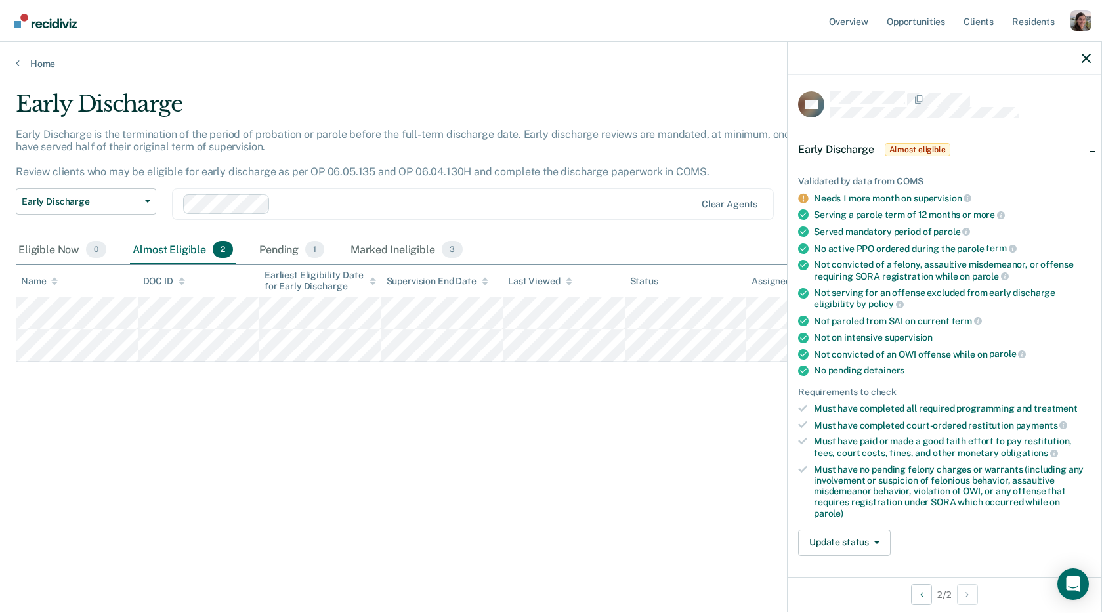
drag, startPoint x: 265, startPoint y: 274, endPoint x: 350, endPoint y: 287, distance: 85.6
click at [350, 287] on div "Earliest Eligibility Date for Early Discharge" at bounding box center [321, 281] width 112 height 22
drag, startPoint x: 262, startPoint y: 273, endPoint x: 353, endPoint y: 279, distance: 91.4
click at [353, 279] on th "Earliest Eligibility Date for Early Discharge" at bounding box center [320, 281] width 122 height 32
click at [1072, 22] on div "Profile dropdown button" at bounding box center [1081, 20] width 21 height 21
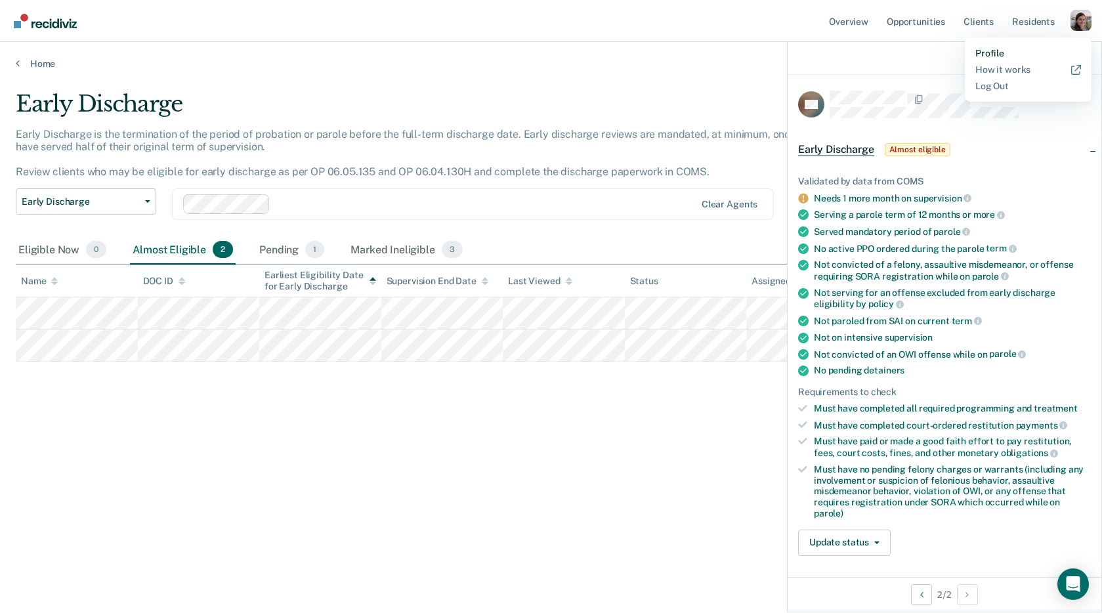
click at [986, 48] on link "Profile" at bounding box center [1028, 53] width 106 height 11
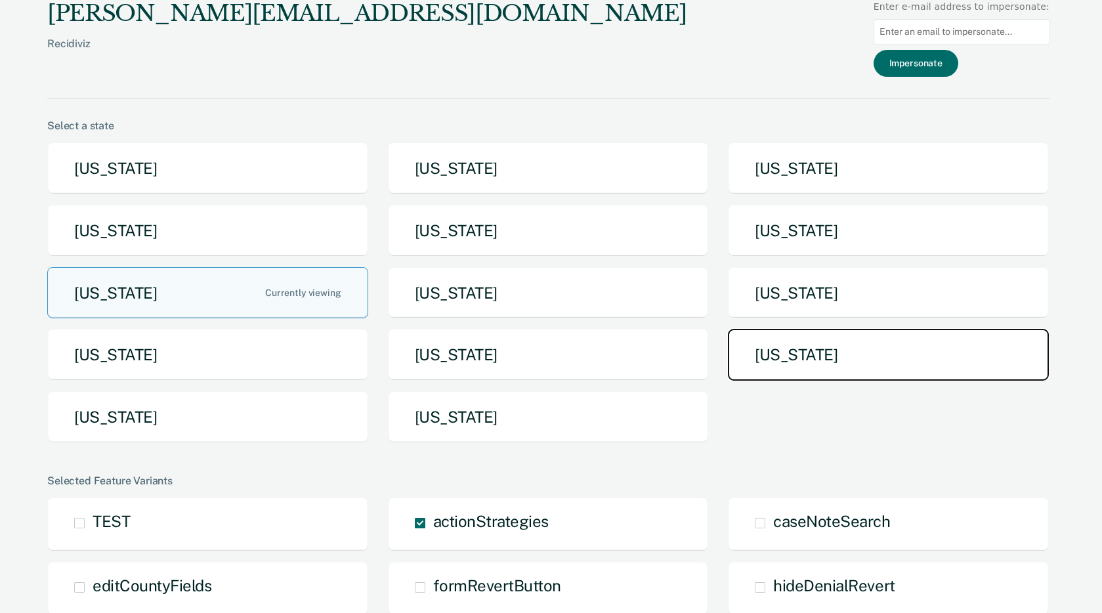
click at [769, 351] on button "[US_STATE]" at bounding box center [888, 355] width 321 height 52
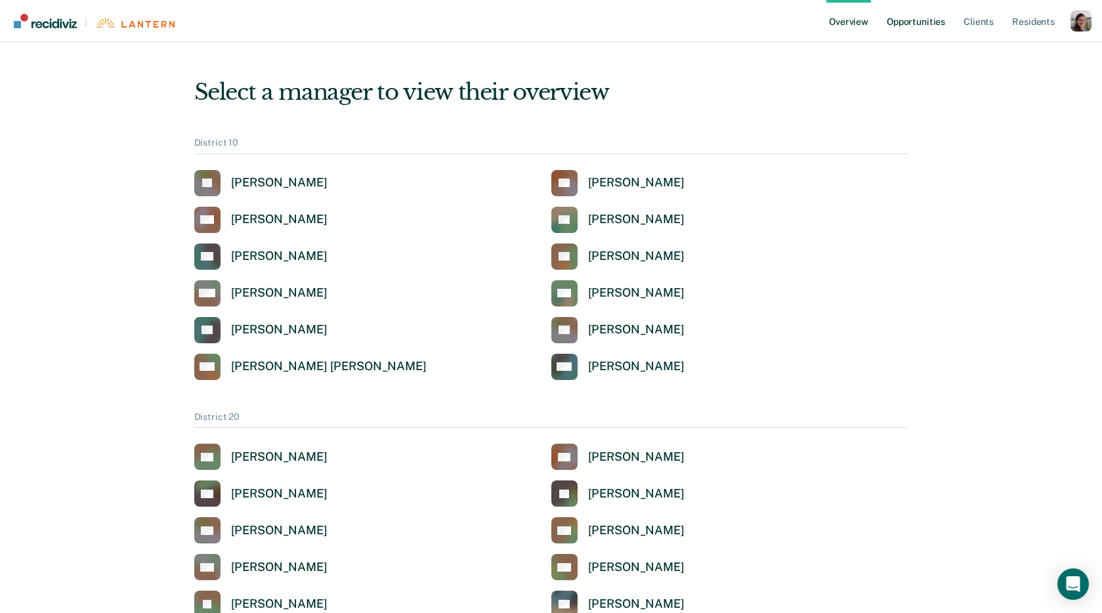
click at [918, 18] on link "Opportunities" at bounding box center [916, 21] width 64 height 42
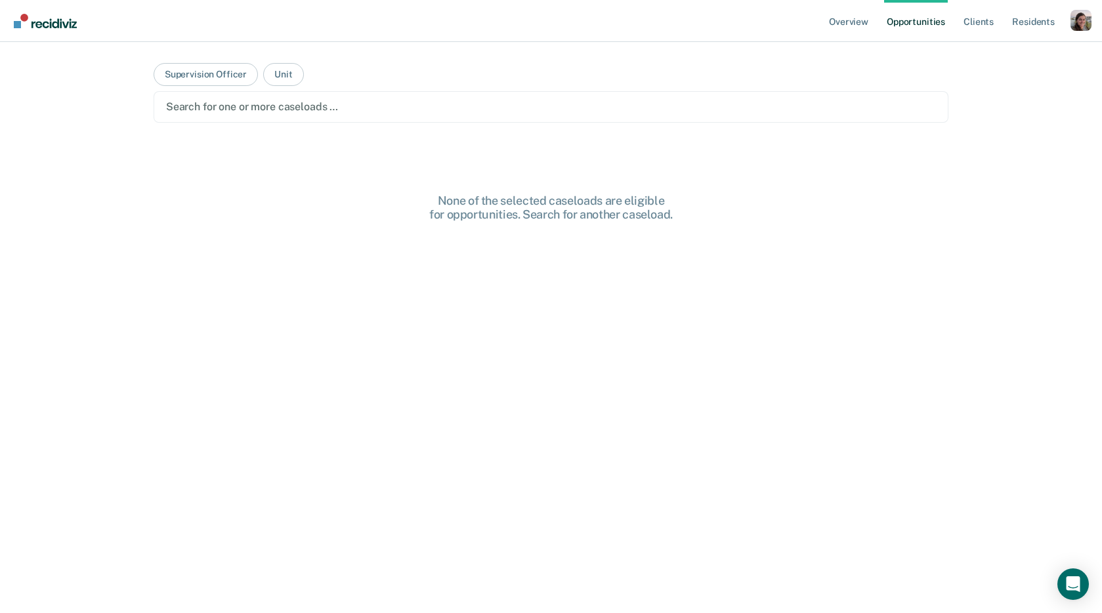
click at [606, 109] on div at bounding box center [551, 106] width 770 height 15
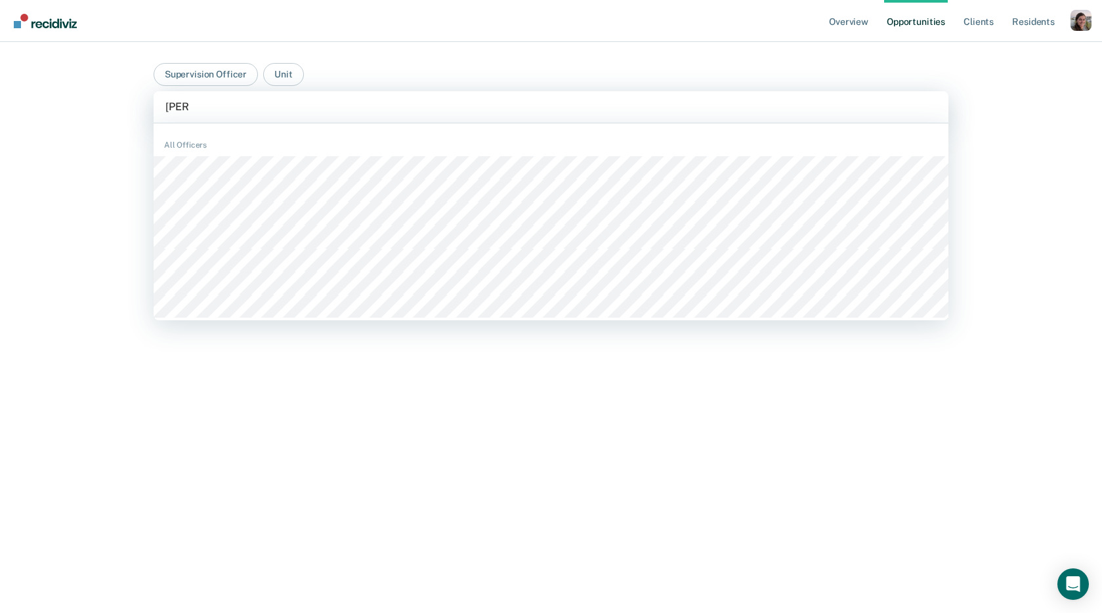
type input "[PERSON_NAME]"
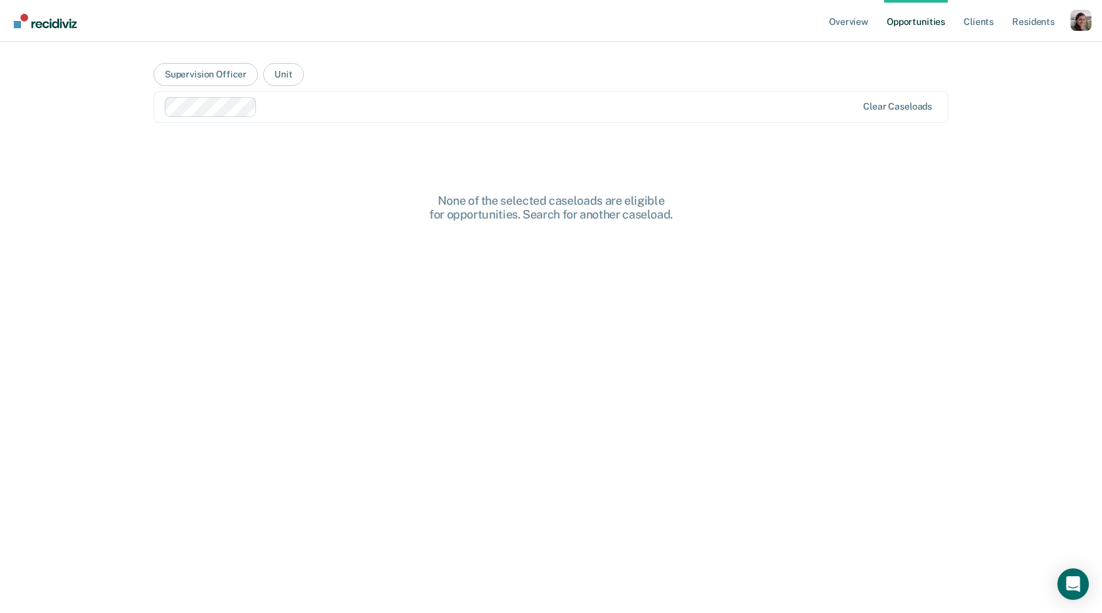
click at [293, 106] on div at bounding box center [560, 106] width 595 height 15
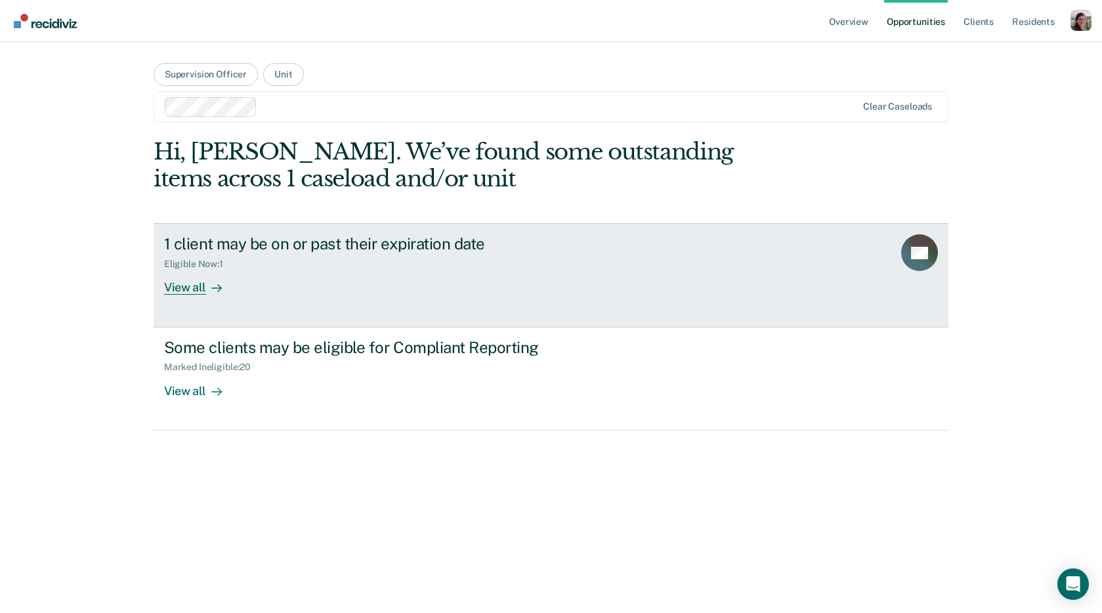
click at [221, 284] on icon at bounding box center [216, 288] width 11 height 11
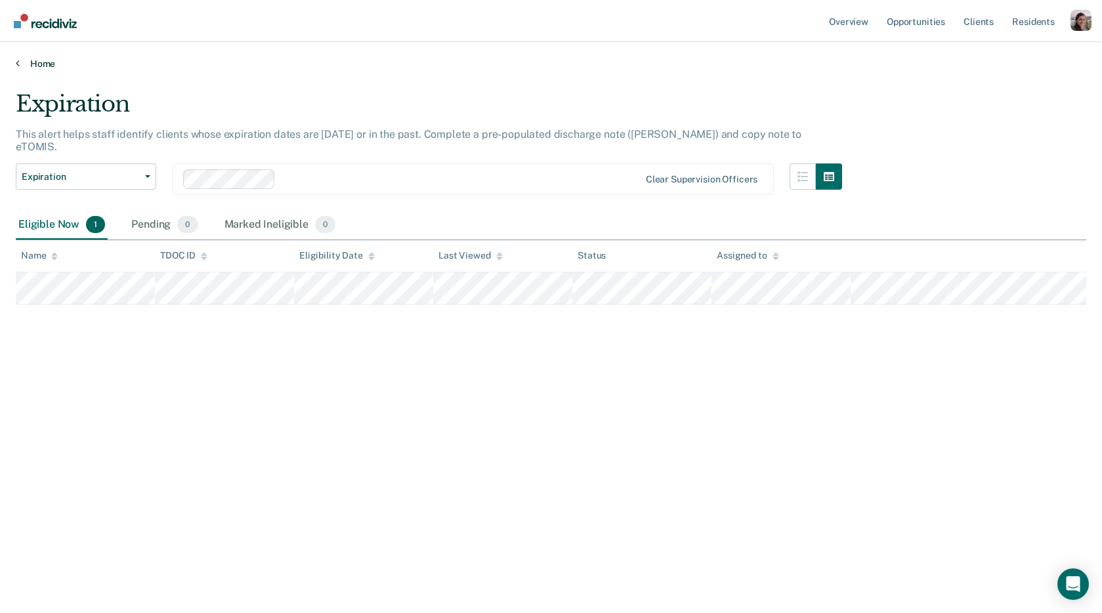
click at [18, 64] on icon at bounding box center [18, 63] width 4 height 11
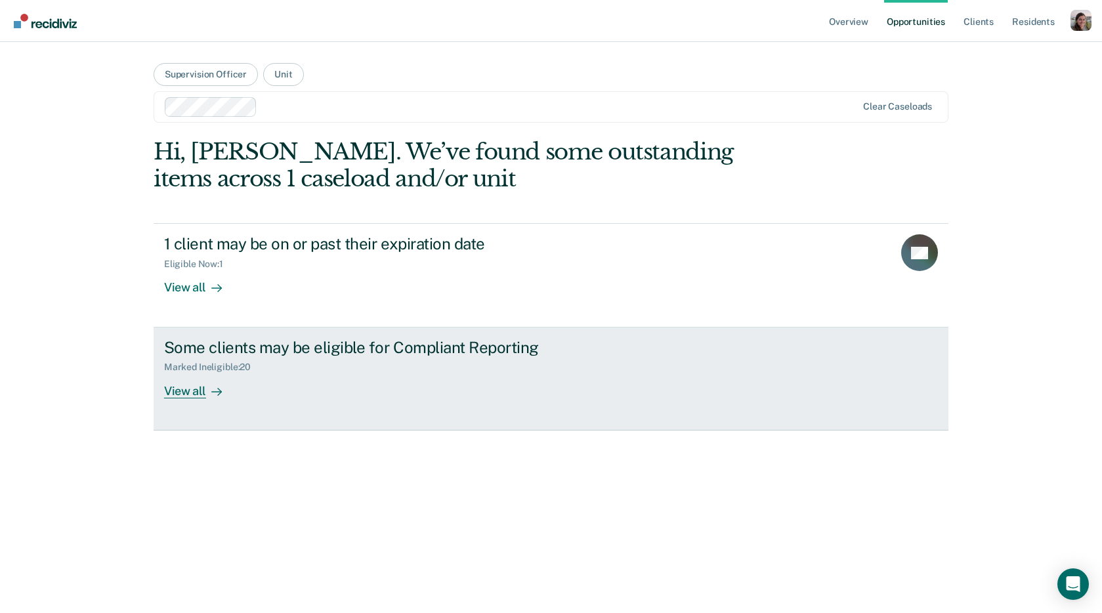
click at [212, 402] on link "Some clients may be eligible for Compliant Reporting Marked Ineligible : 20 Vie…" at bounding box center [551, 379] width 795 height 103
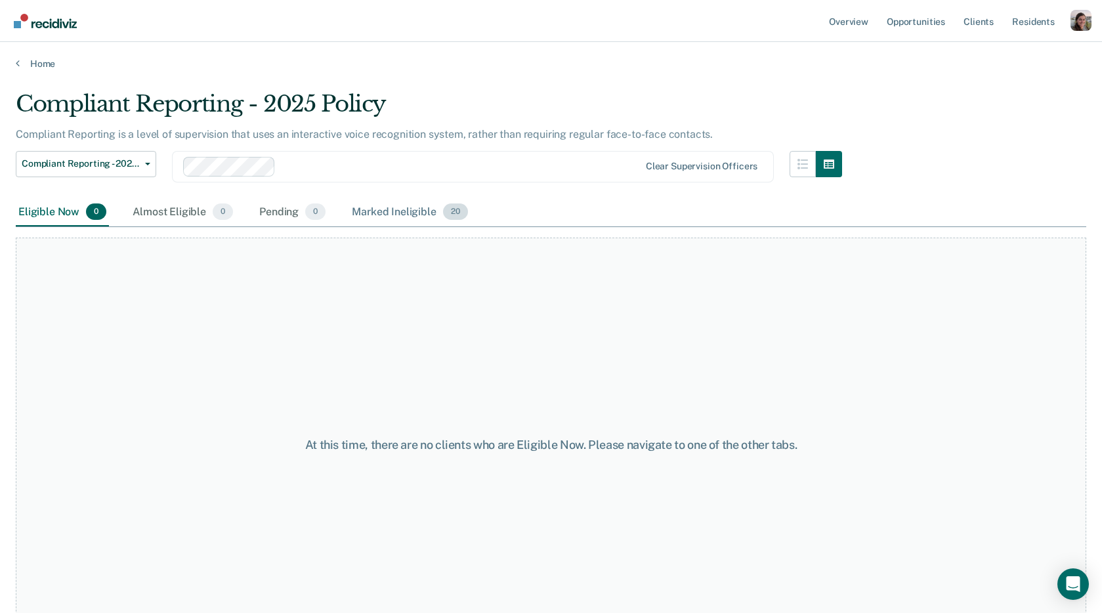
click at [396, 211] on div "Marked Ineligible 20" at bounding box center [409, 212] width 121 height 29
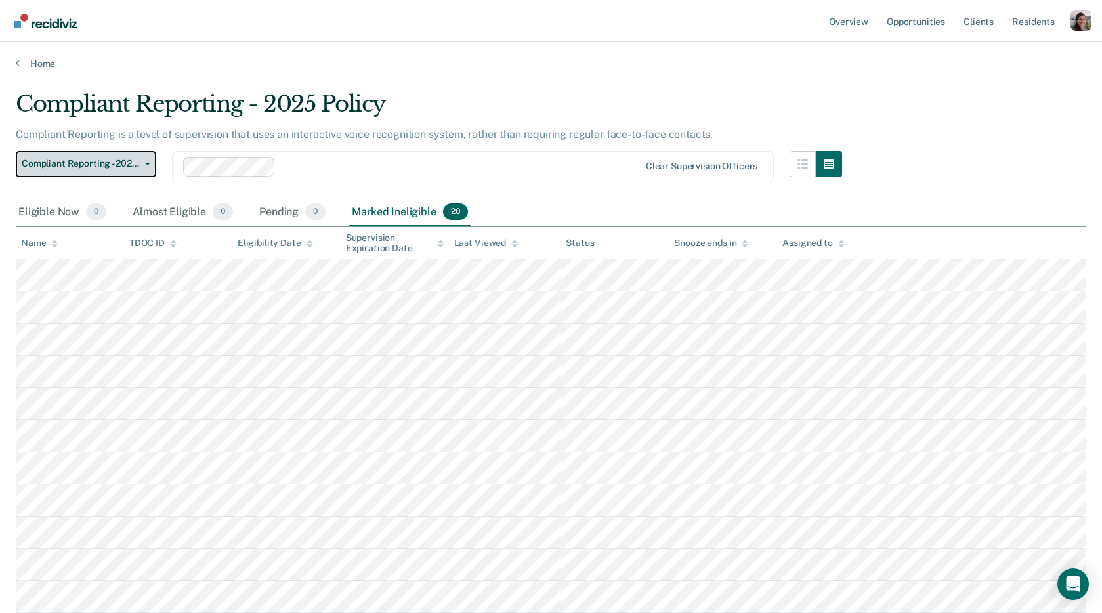
click at [143, 164] on span "button" at bounding box center [145, 164] width 11 height 3
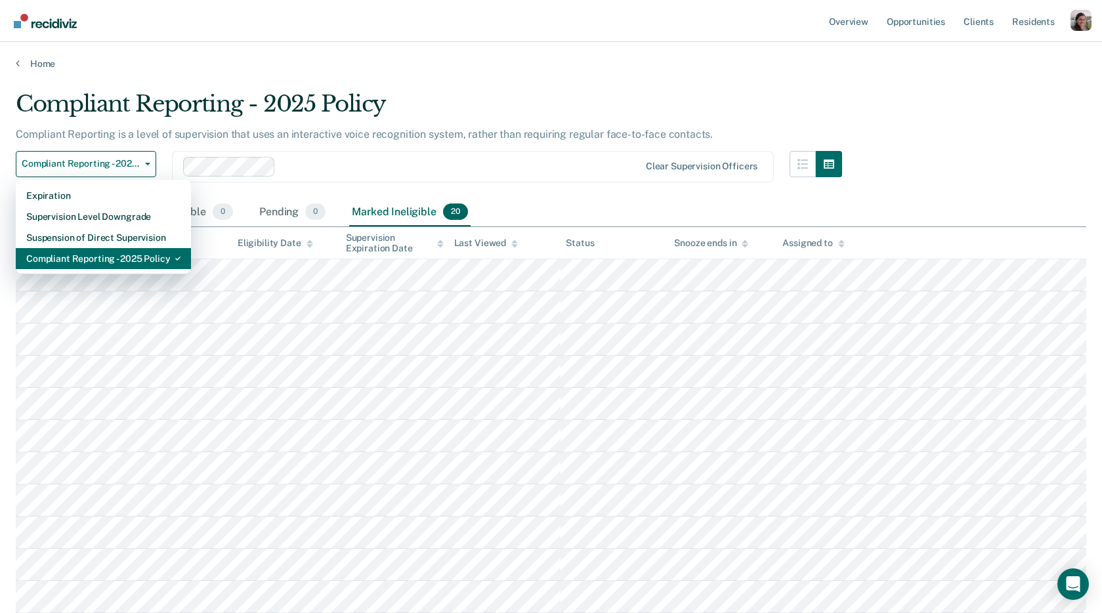
click at [143, 266] on div "Compliant Reporting - 2025 Policy" at bounding box center [103, 258] width 154 height 21
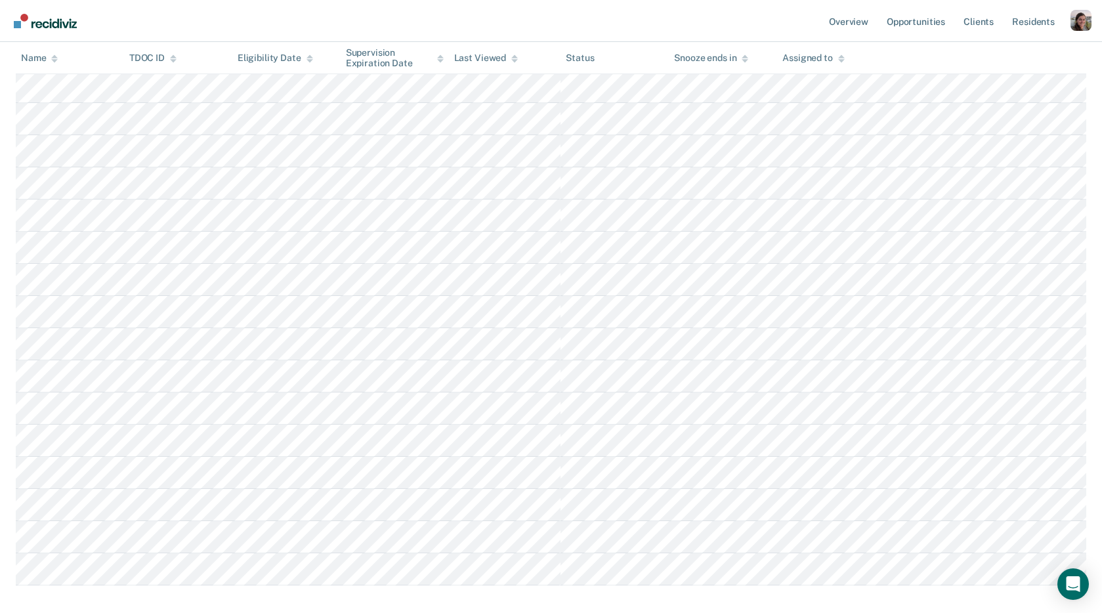
scroll to position [383, 0]
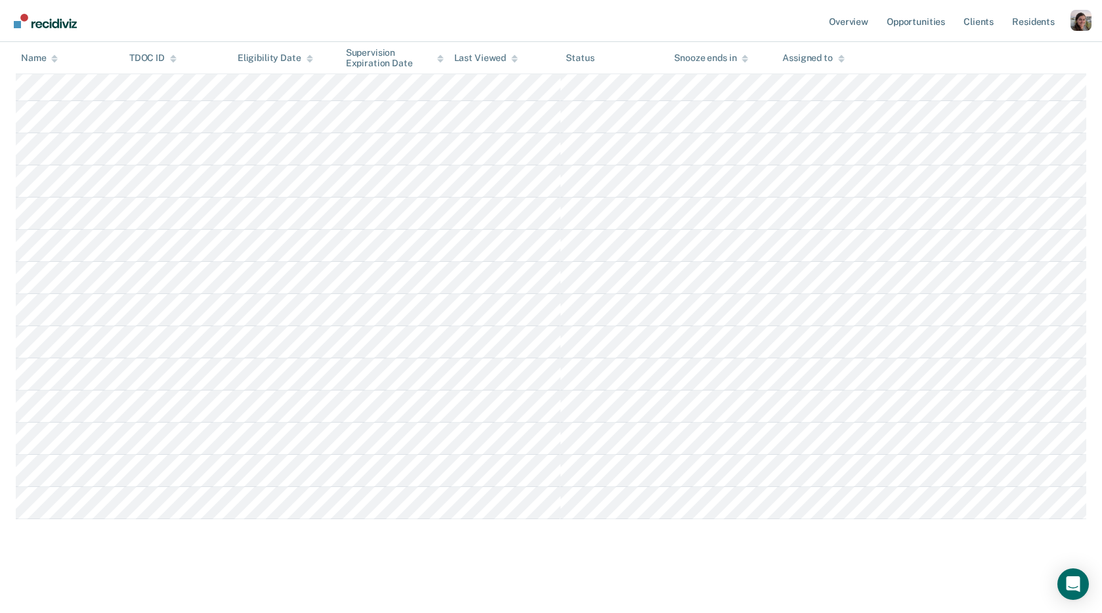
click at [851, 561] on main "Compliant Reporting - 2025 Policy Compliant Reporting is a level of supervision…" at bounding box center [551, 148] width 1102 height 924
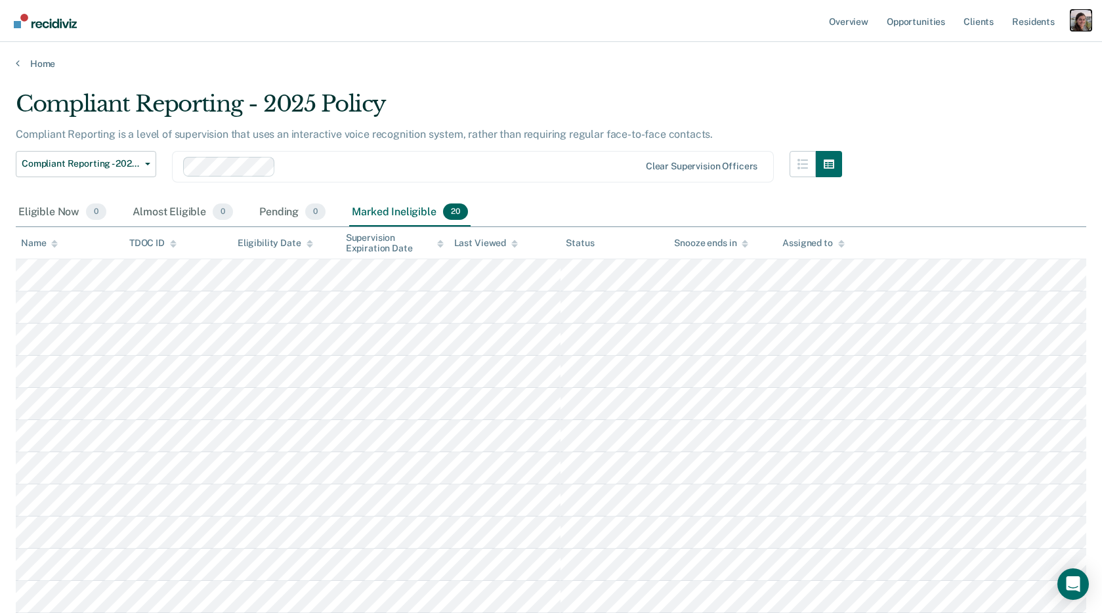
click at [1082, 23] on div "Profile dropdown button" at bounding box center [1081, 20] width 21 height 21
click at [1040, 54] on link "Profile" at bounding box center [1028, 53] width 106 height 11
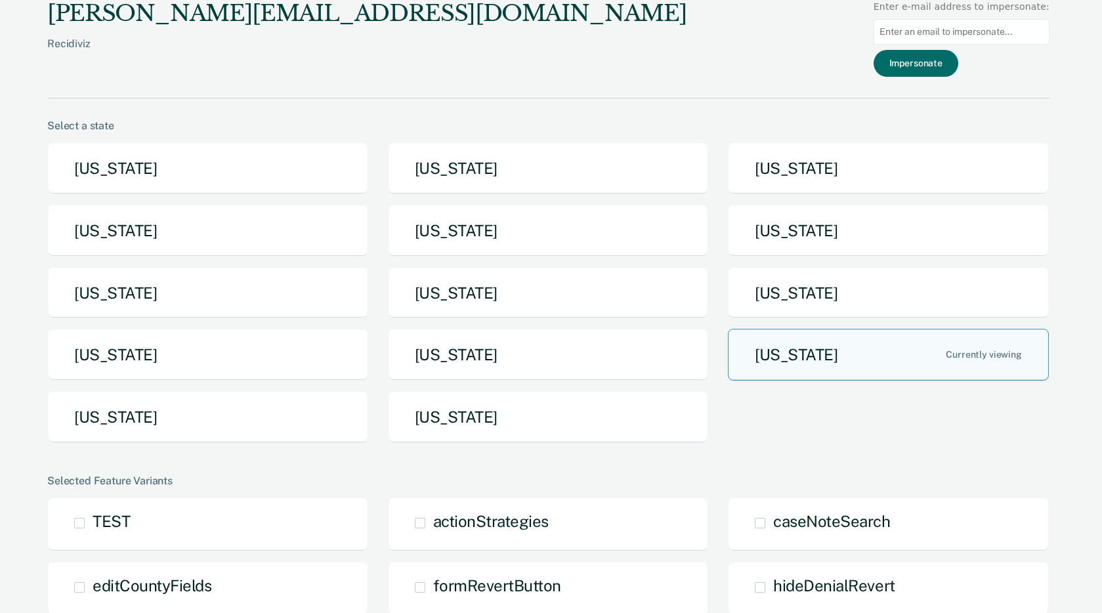
click at [335, 321] on div "[US_STATE] [US_STATE] [US_STATE] [US_STATE] [US_STATE] [US_STATE] [US_STATE] [U…" at bounding box center [548, 297] width 1002 height 311
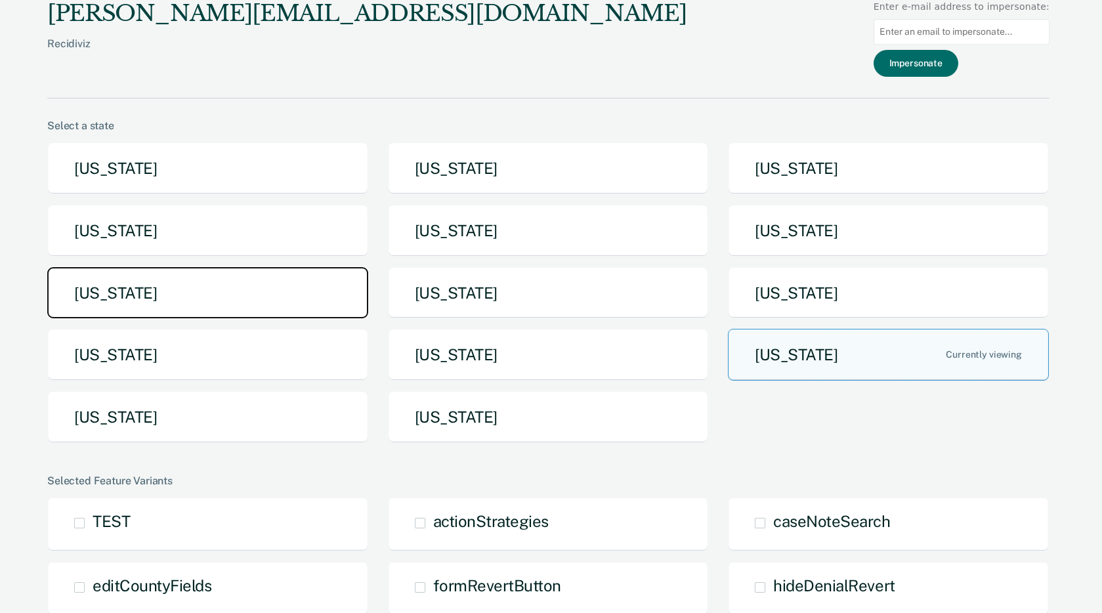
click at [319, 288] on button "[US_STATE]" at bounding box center [207, 293] width 321 height 52
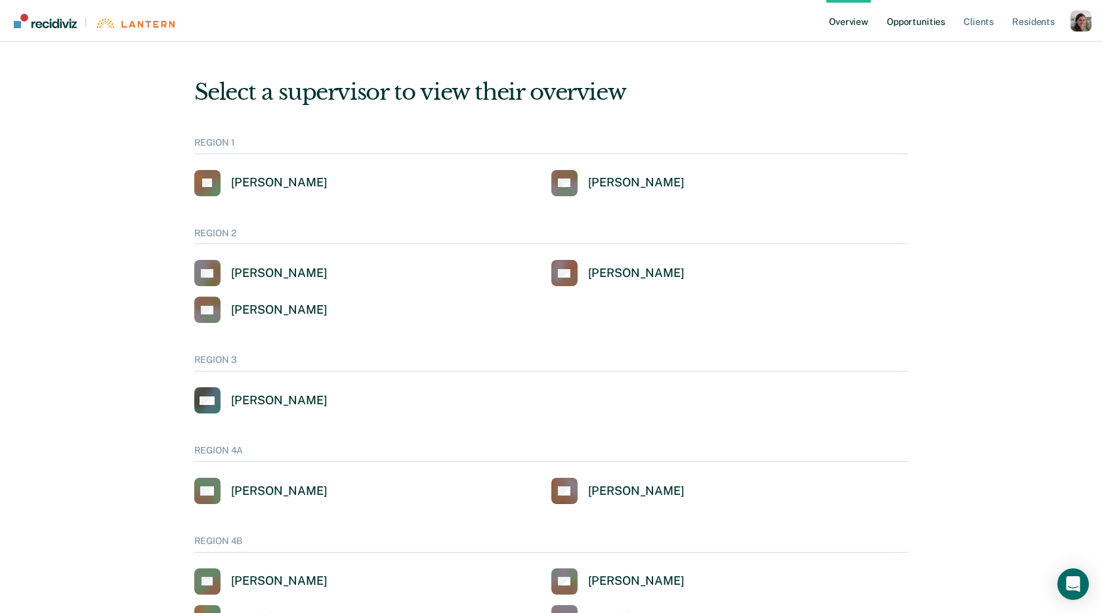
click at [911, 22] on link "Opportunities" at bounding box center [916, 21] width 64 height 42
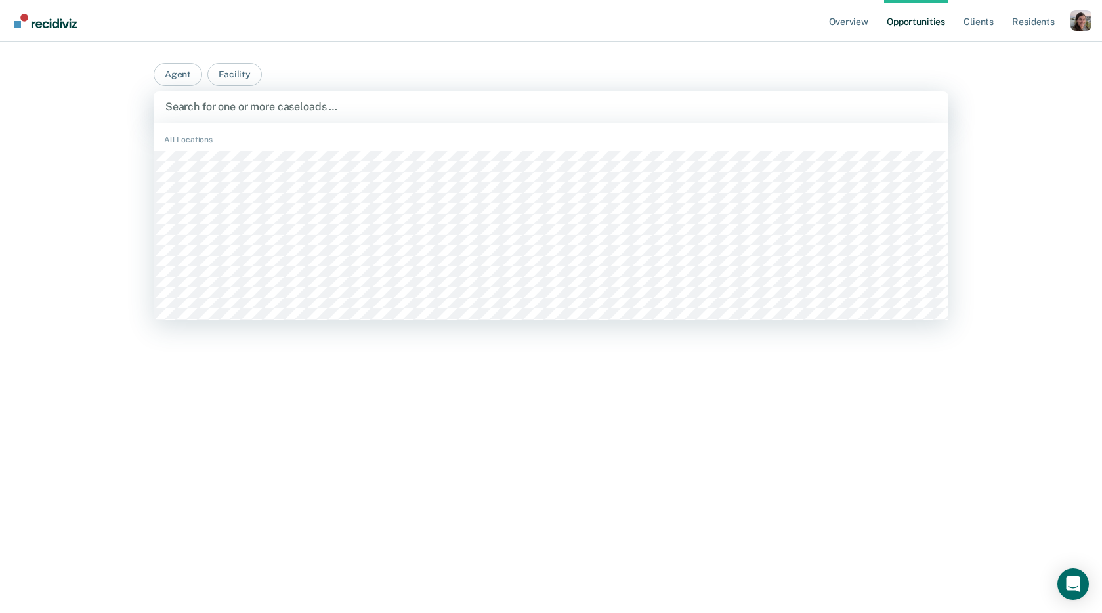
click at [260, 108] on div at bounding box center [550, 106] width 771 height 15
click at [169, 75] on button "Agent" at bounding box center [178, 74] width 49 height 23
click at [113, 113] on div "Overview Opportunities Client s Resident s Profile How it works Log Out Agent F…" at bounding box center [551, 306] width 1102 height 613
click at [182, 68] on button "Agent" at bounding box center [178, 74] width 49 height 23
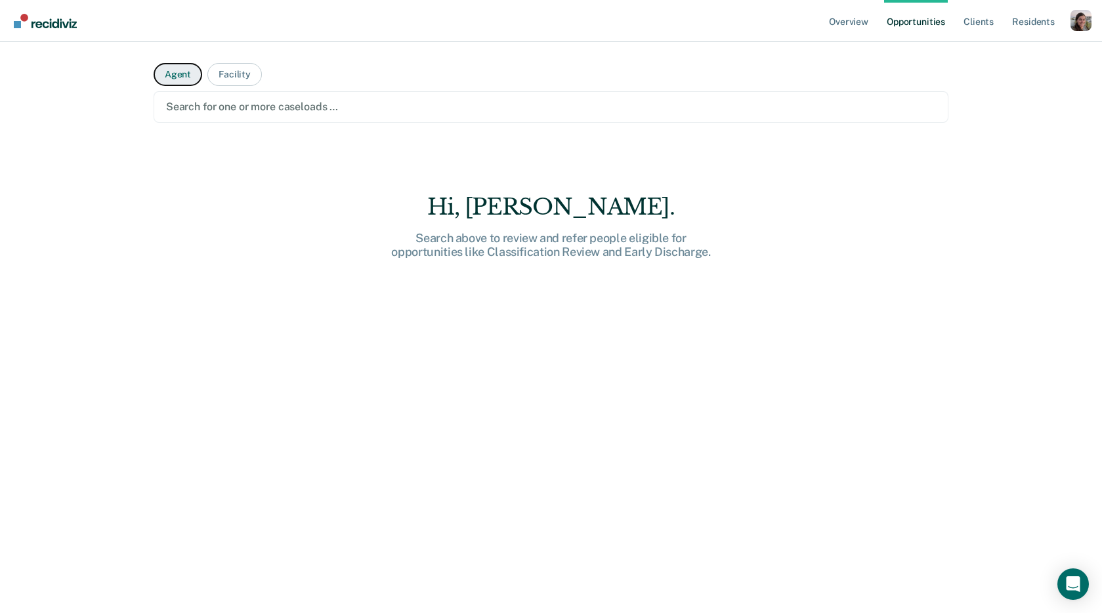
click at [182, 73] on button "Agent" at bounding box center [178, 74] width 49 height 23
click at [190, 109] on div at bounding box center [551, 106] width 770 height 15
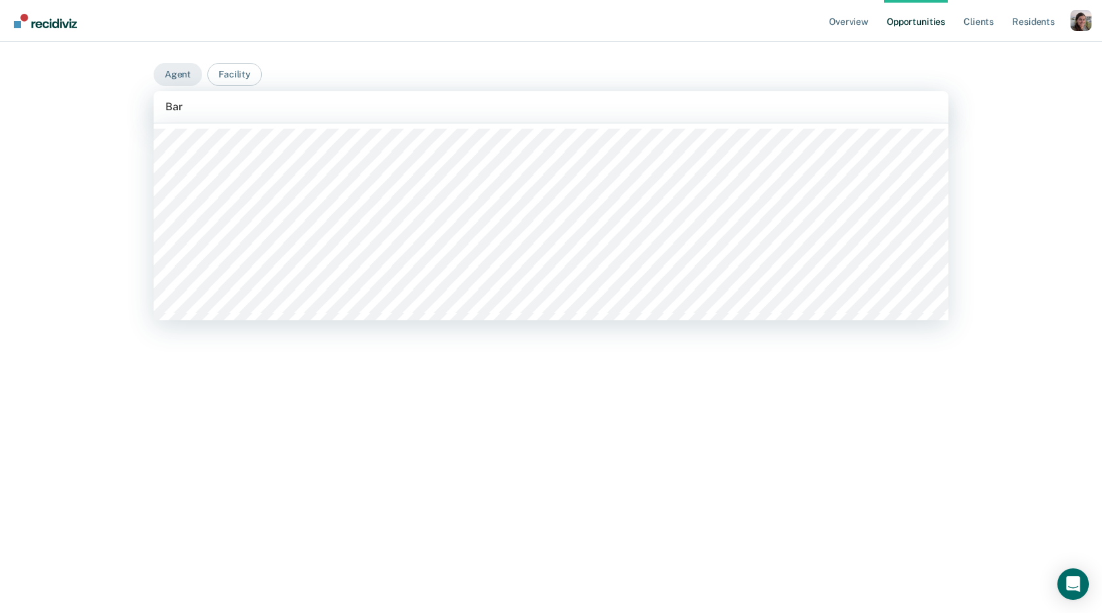
type input "Bart"
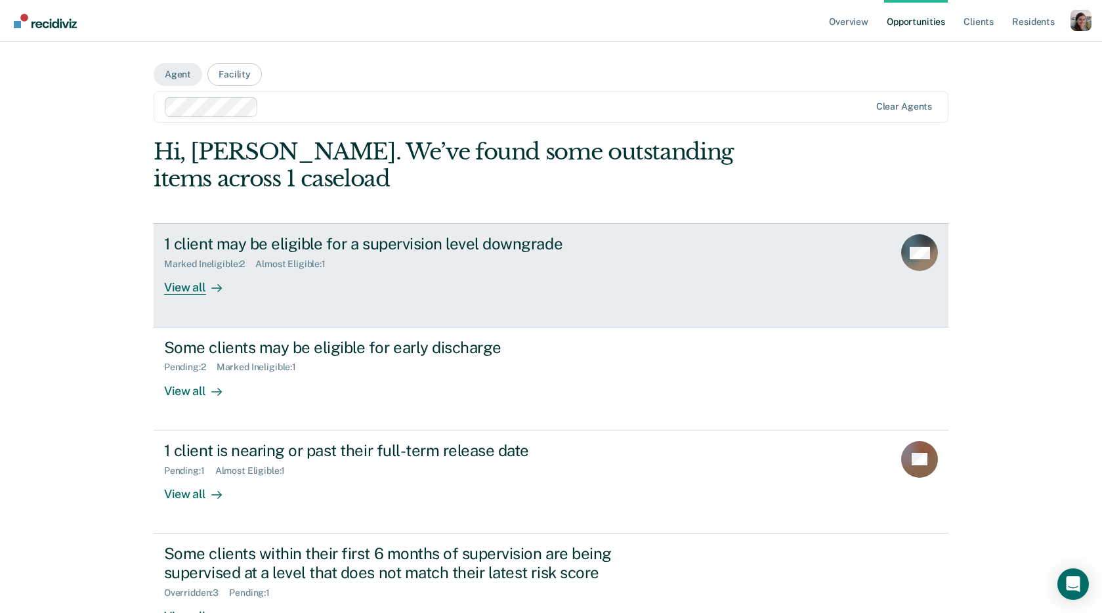
click at [206, 286] on div at bounding box center [214, 287] width 16 height 15
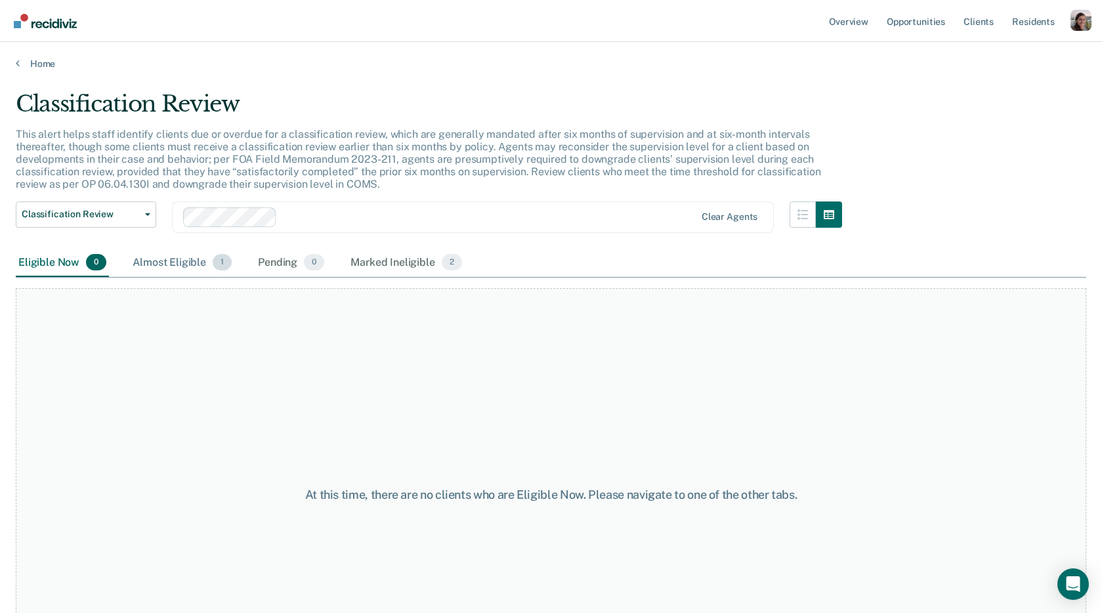
click at [170, 256] on div "Almost Eligible 1" at bounding box center [182, 263] width 104 height 29
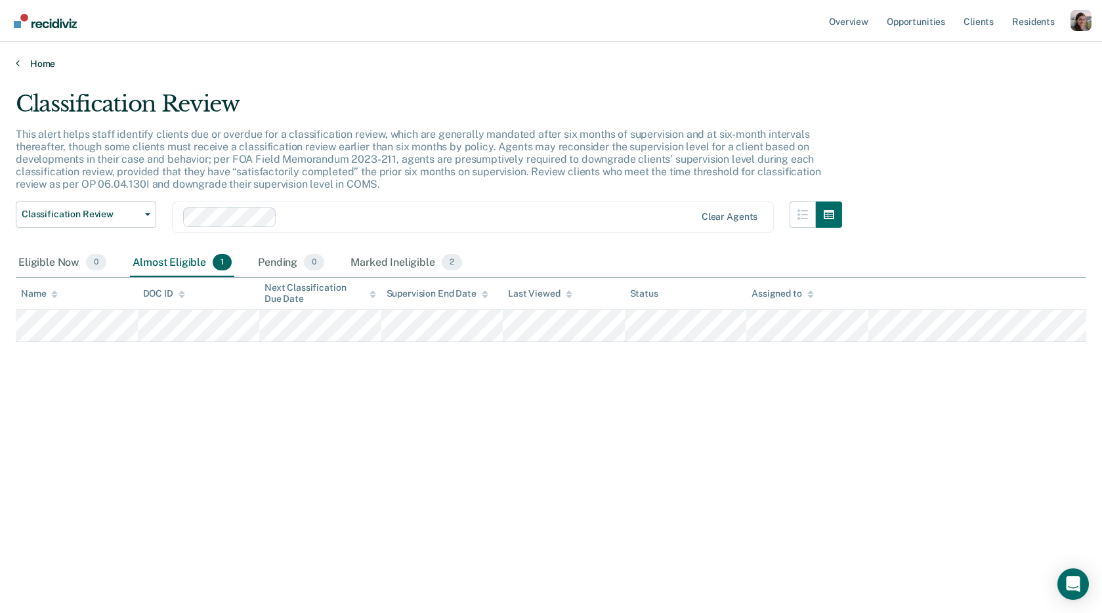
click at [21, 64] on link "Home" at bounding box center [551, 64] width 1071 height 12
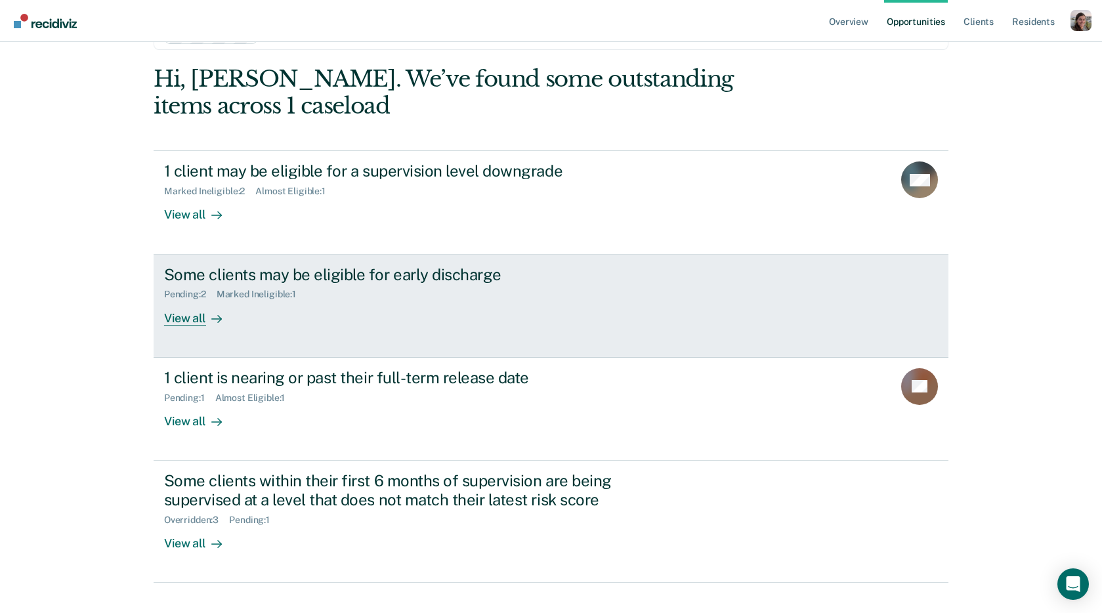
scroll to position [95, 0]
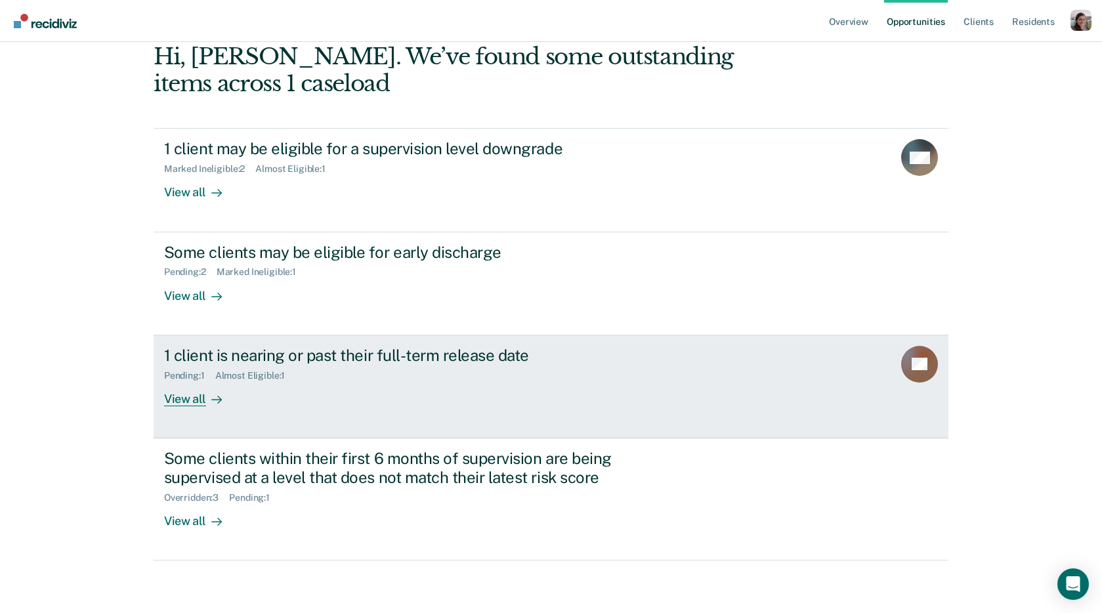
click at [198, 406] on div "View all" at bounding box center [201, 394] width 74 height 26
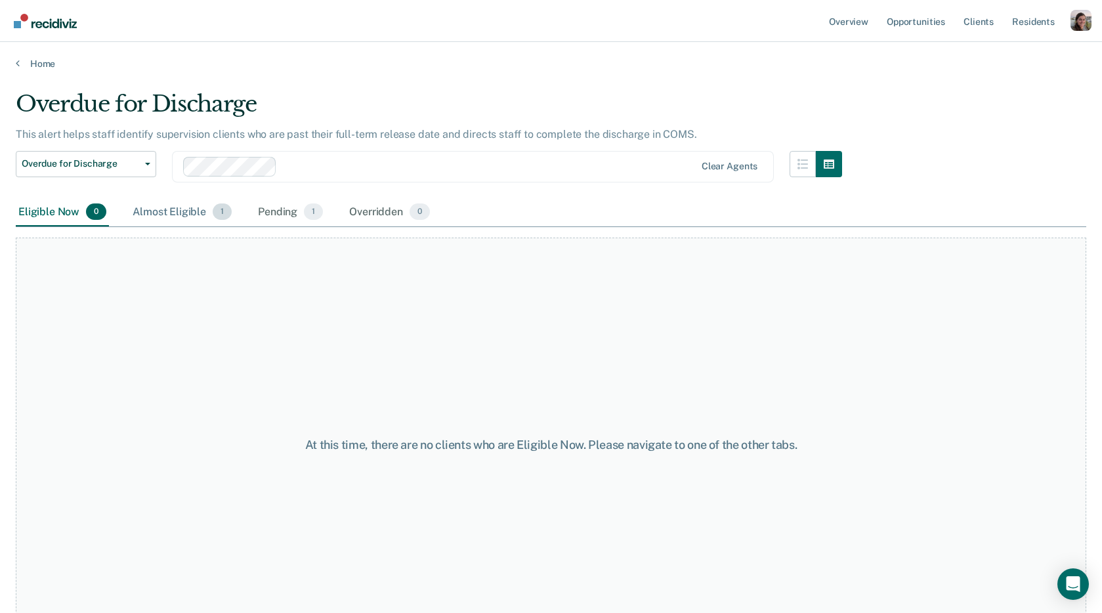
click at [190, 213] on div "Almost Eligible 1" at bounding box center [182, 212] width 104 height 29
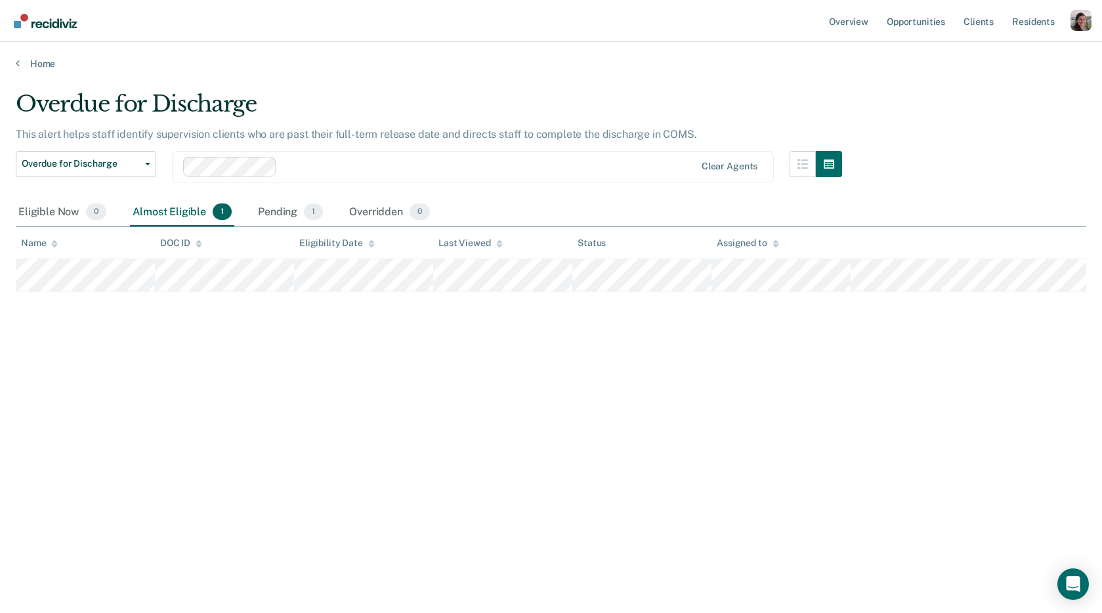
click at [19, 57] on div "Home" at bounding box center [551, 56] width 1102 height 28
click at [19, 64] on icon at bounding box center [18, 63] width 4 height 11
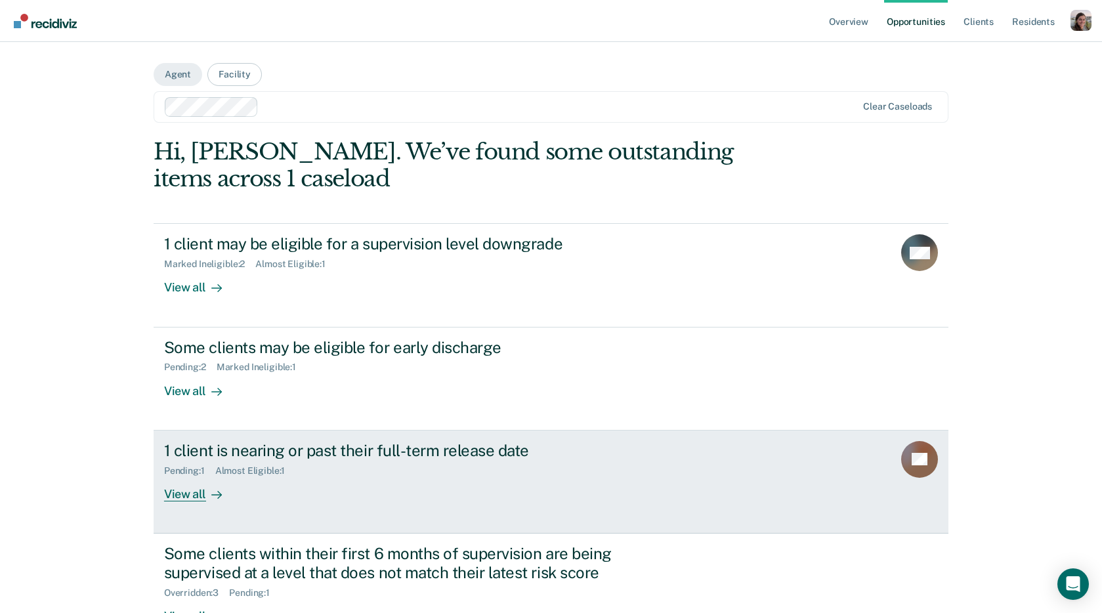
scroll to position [95, 0]
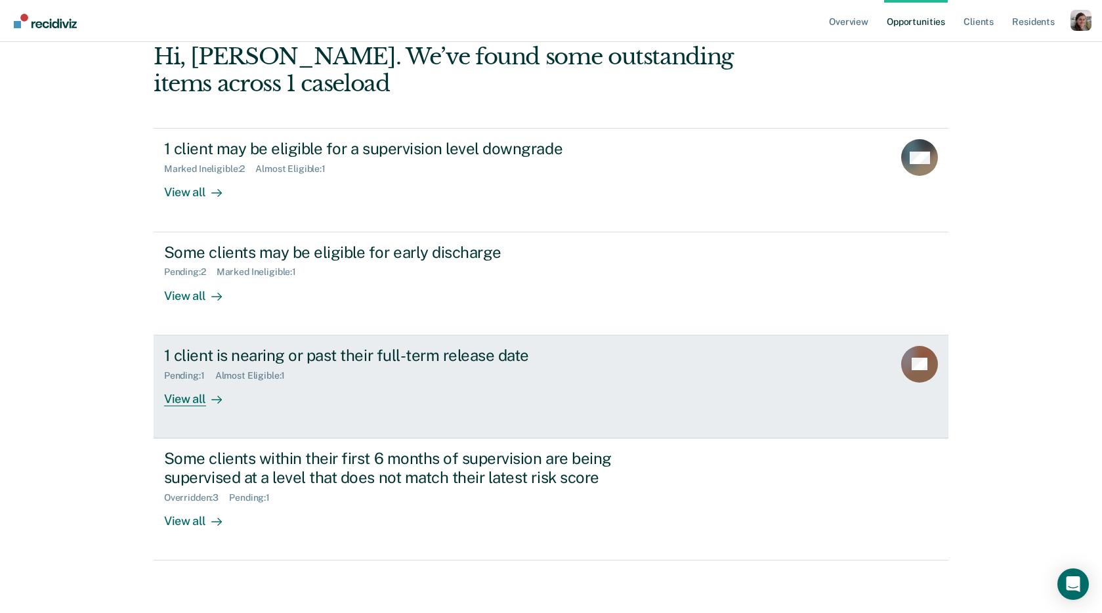
click at [194, 401] on div "View all" at bounding box center [201, 394] width 74 height 26
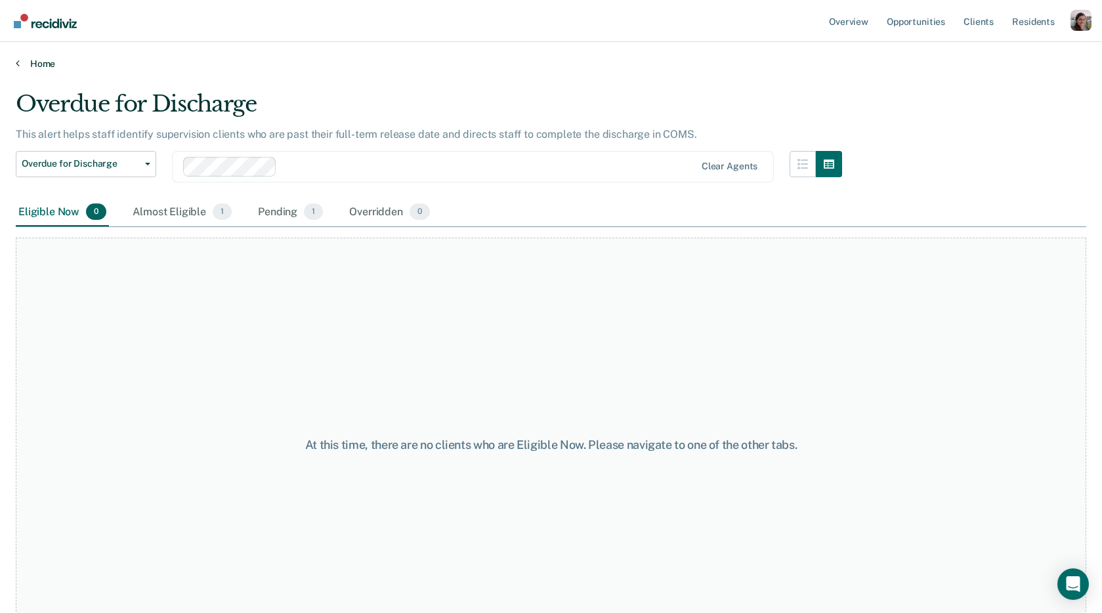
click at [20, 58] on link "Home" at bounding box center [551, 64] width 1071 height 12
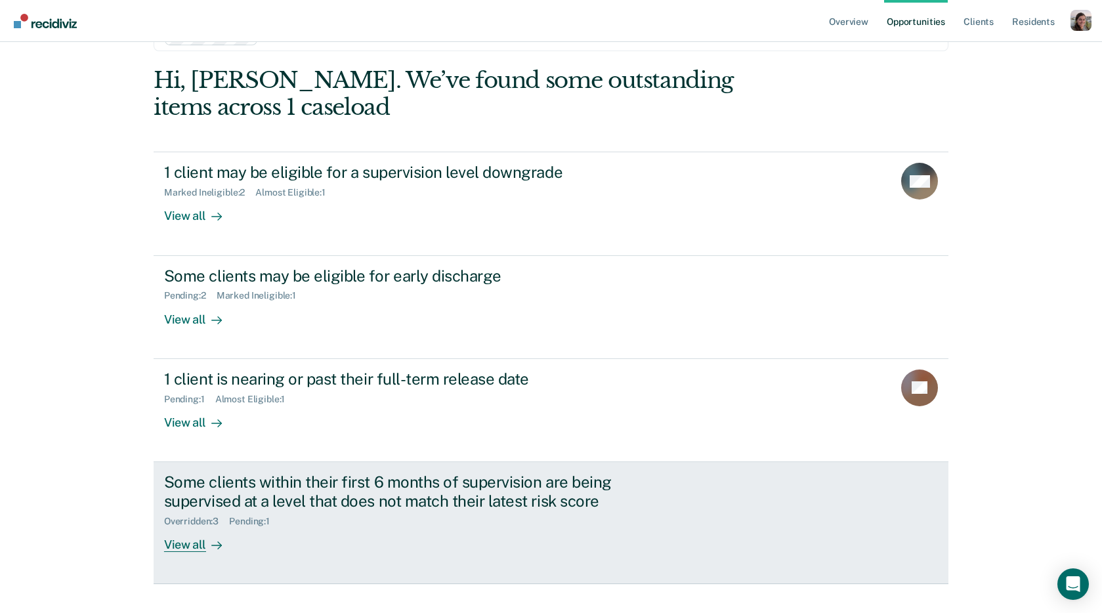
scroll to position [95, 0]
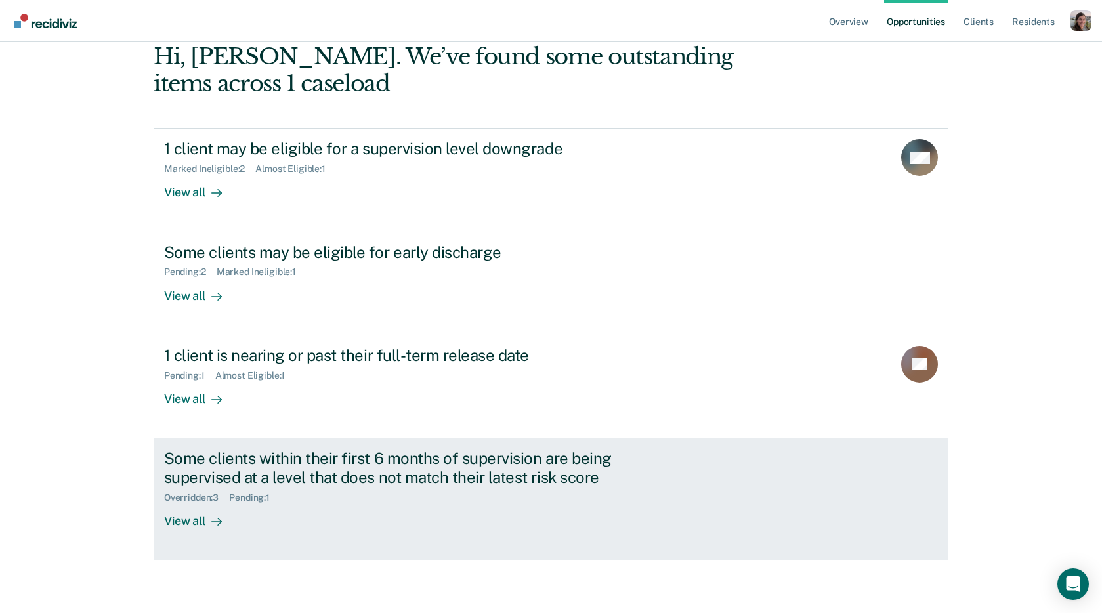
click at [196, 521] on div "View all" at bounding box center [201, 516] width 74 height 26
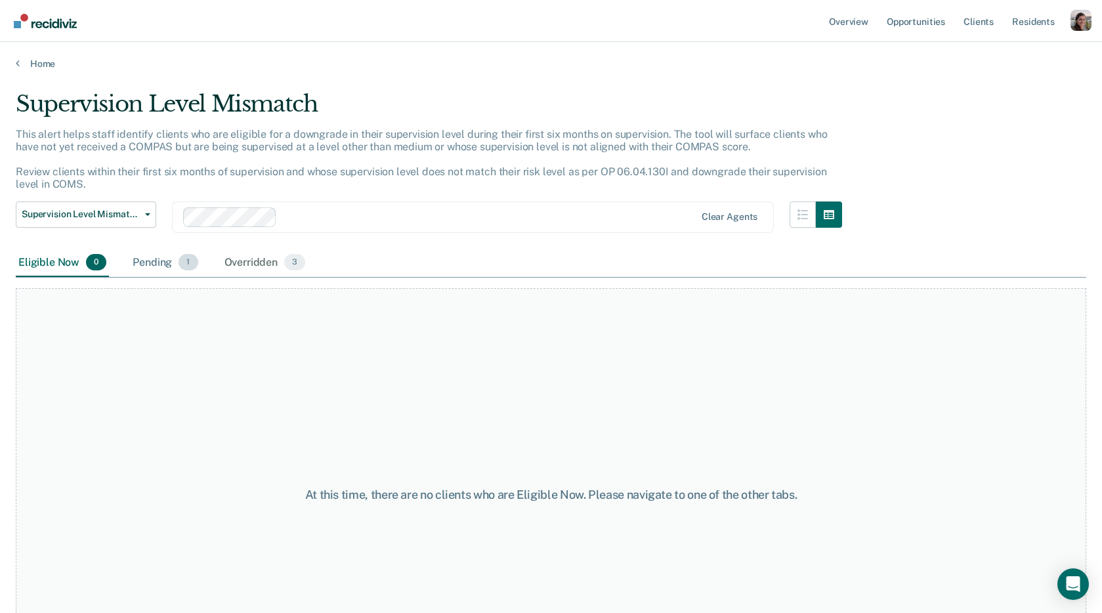
click at [154, 266] on div "Pending 1" at bounding box center [165, 263] width 70 height 29
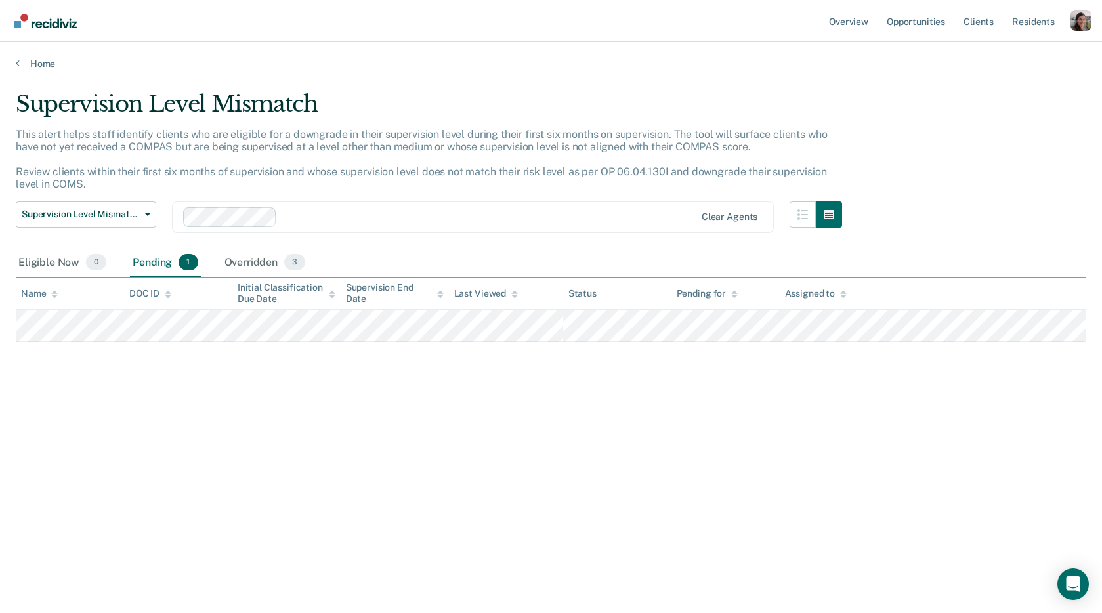
click at [20, 54] on div "Home" at bounding box center [551, 56] width 1102 height 28
click at [17, 66] on icon at bounding box center [18, 63] width 4 height 11
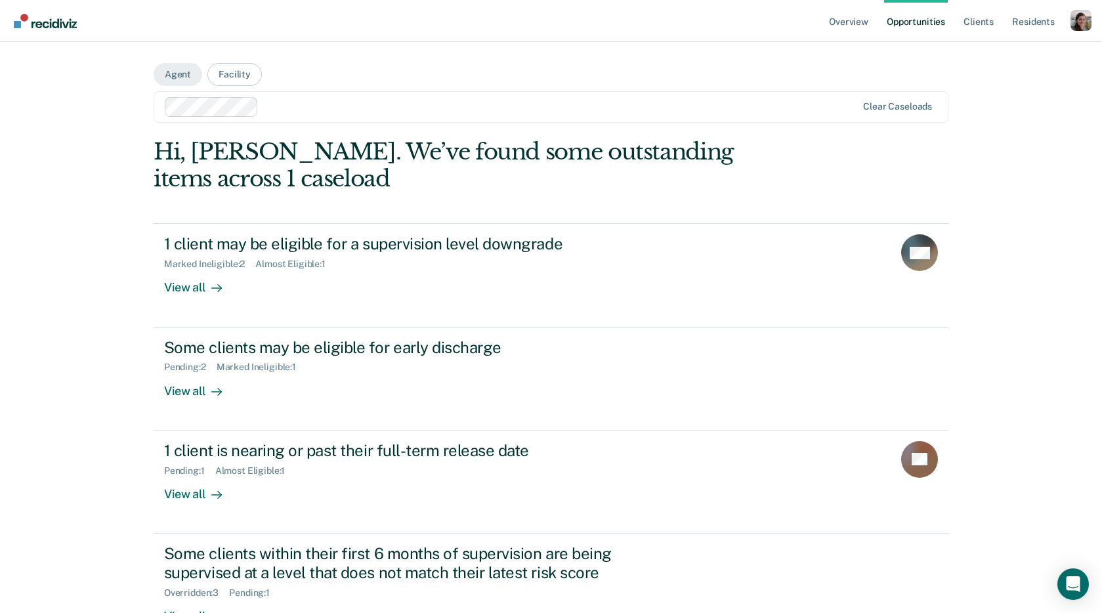
click at [67, 290] on div "Overview Opportunities Client s Resident s Profile How it works Log Out Agent F…" at bounding box center [551, 354] width 1102 height 708
